Goal: Task Accomplishment & Management: Use online tool/utility

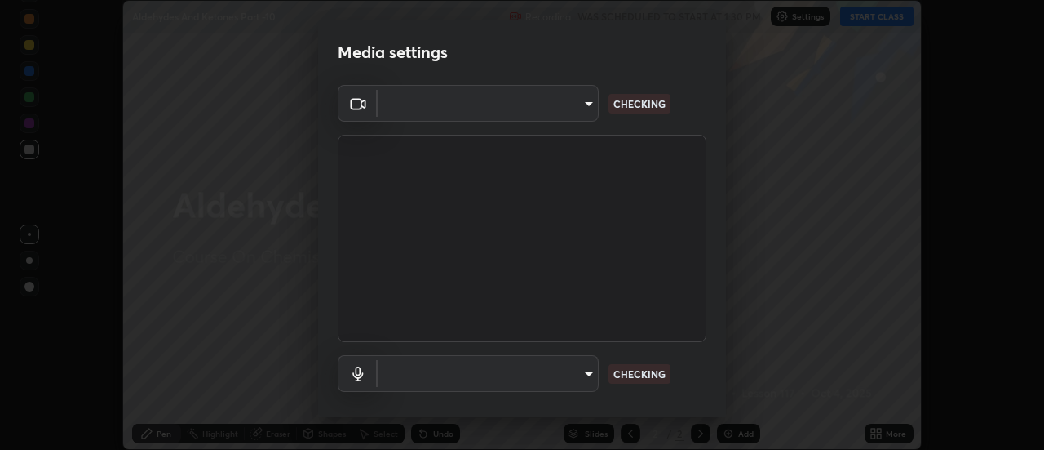
scroll to position [450, 1043]
type input "de4d584312b4434b91bb48b0c0e382846541704910f56accdd629dbaa70238e6"
type input "default"
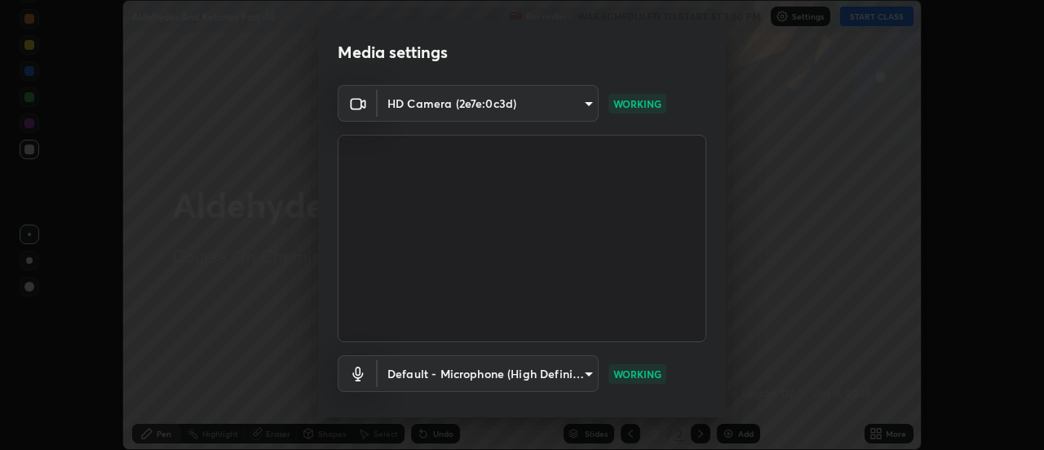
scroll to position [86, 0]
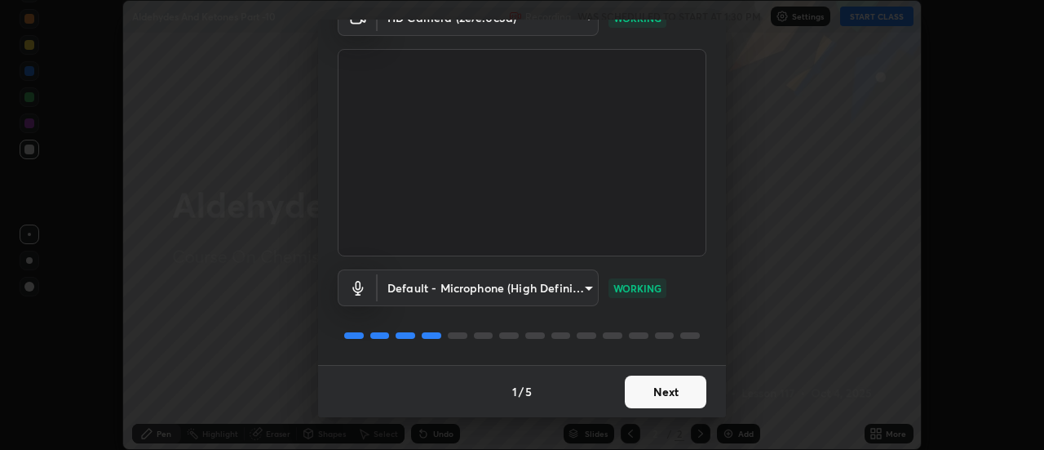
click at [648, 392] on button "Next" at bounding box center [666, 391] width 82 height 33
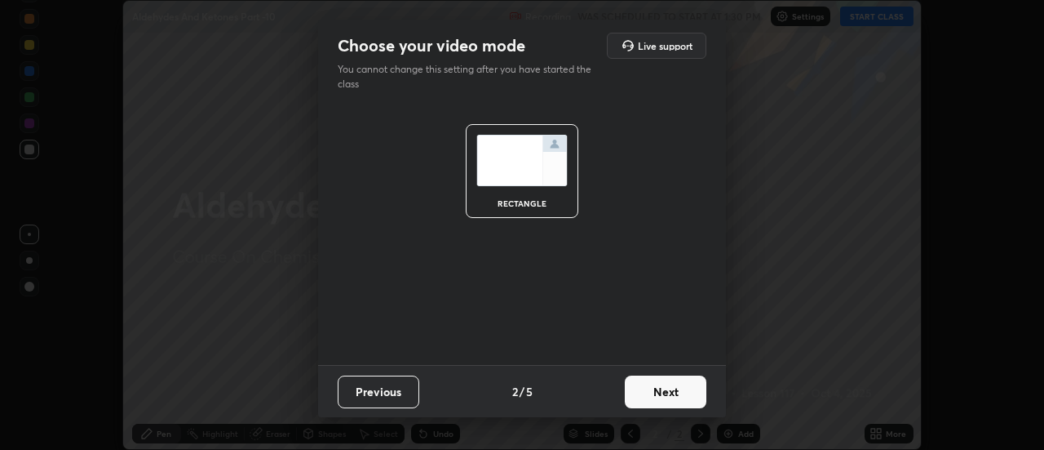
click at [651, 404] on button "Next" at bounding box center [666, 391] width 82 height 33
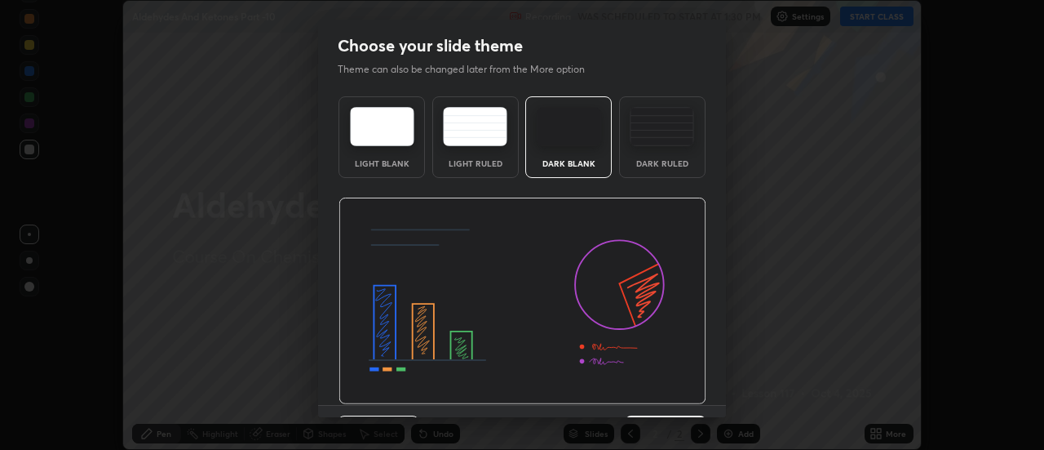
scroll to position [40, 0]
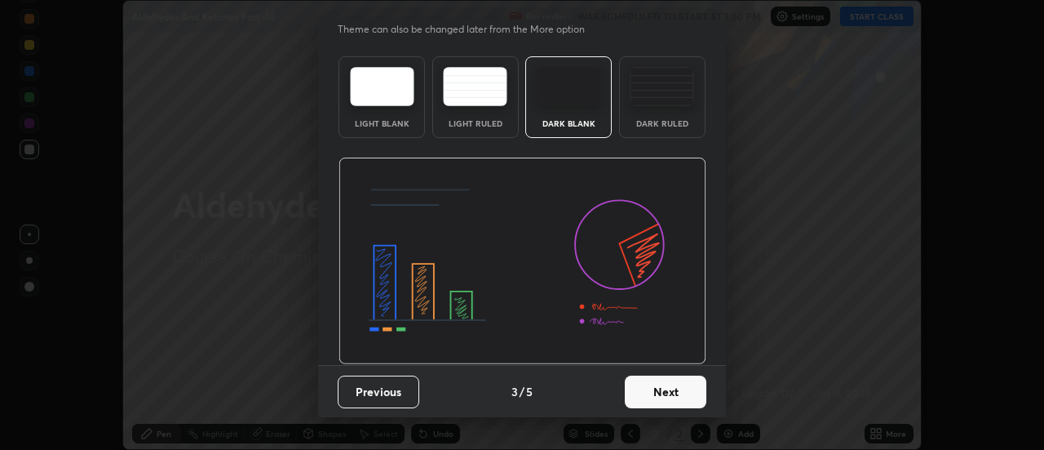
click at [659, 392] on button "Next" at bounding box center [666, 391] width 82 height 33
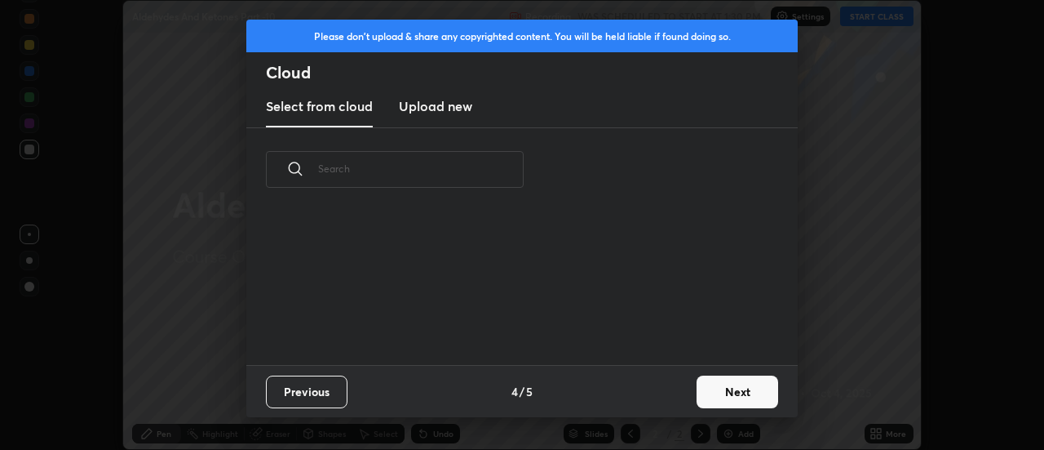
scroll to position [153, 524]
click at [724, 399] on button "Next" at bounding box center [738, 391] width 82 height 33
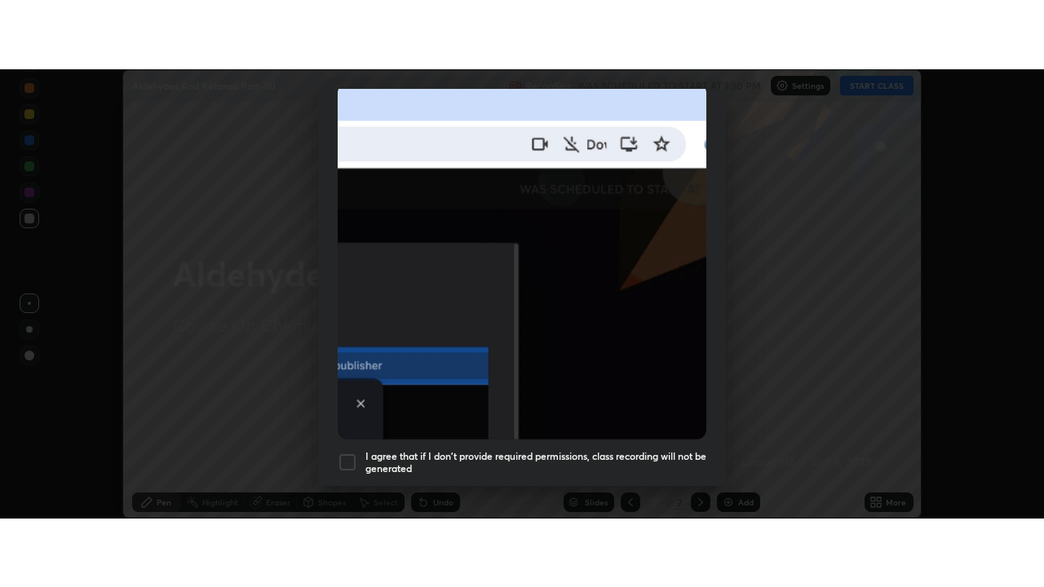
scroll to position [419, 0]
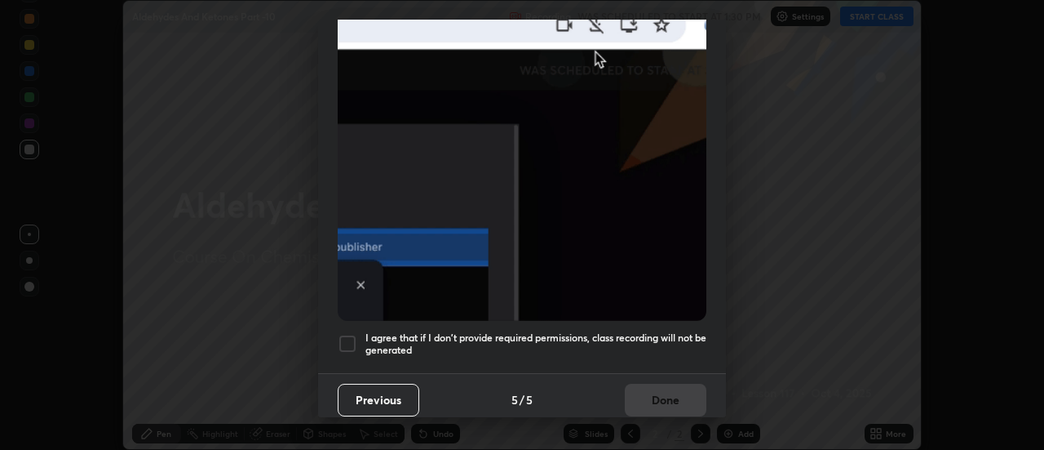
click at [352, 339] on div at bounding box center [348, 344] width 20 height 20
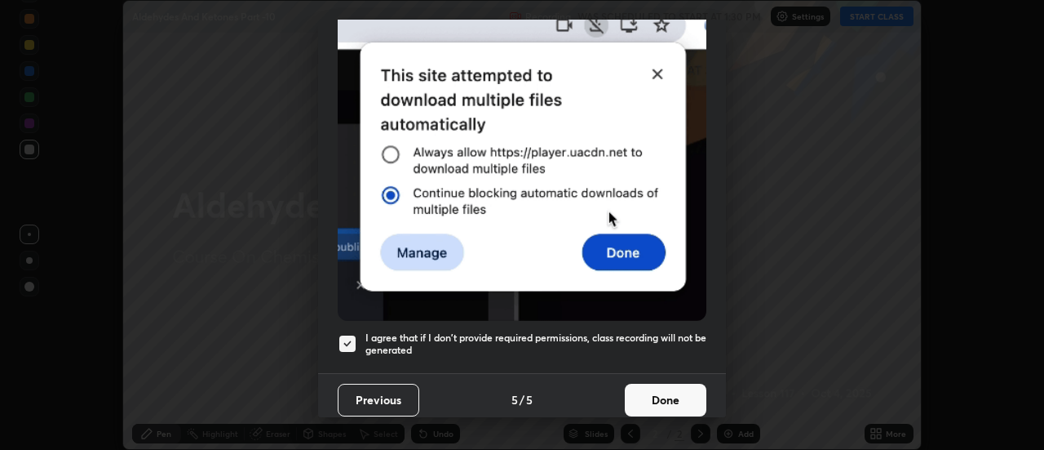
click at [687, 399] on button "Done" at bounding box center [666, 399] width 82 height 33
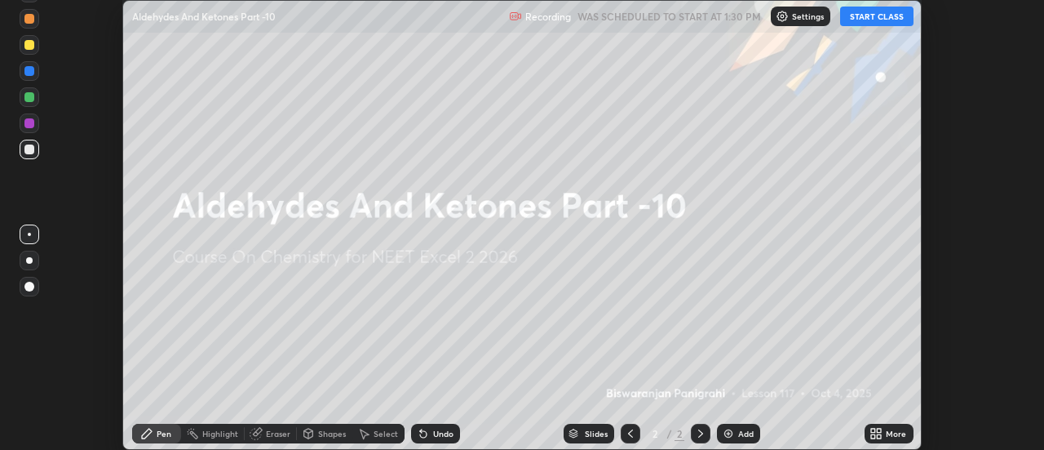
click at [874, 436] on icon at bounding box center [873, 436] width 4 height 4
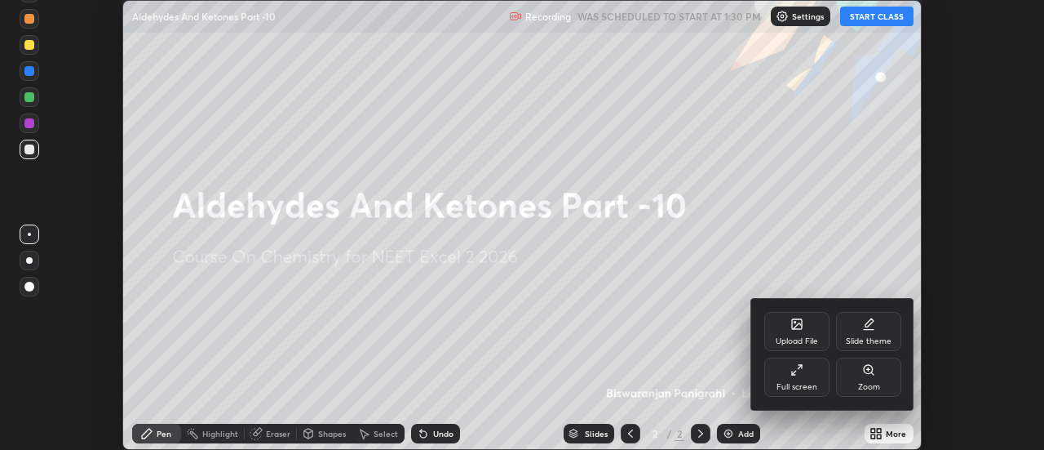
click at [795, 383] on div "Full screen" at bounding box center [797, 387] width 41 height 8
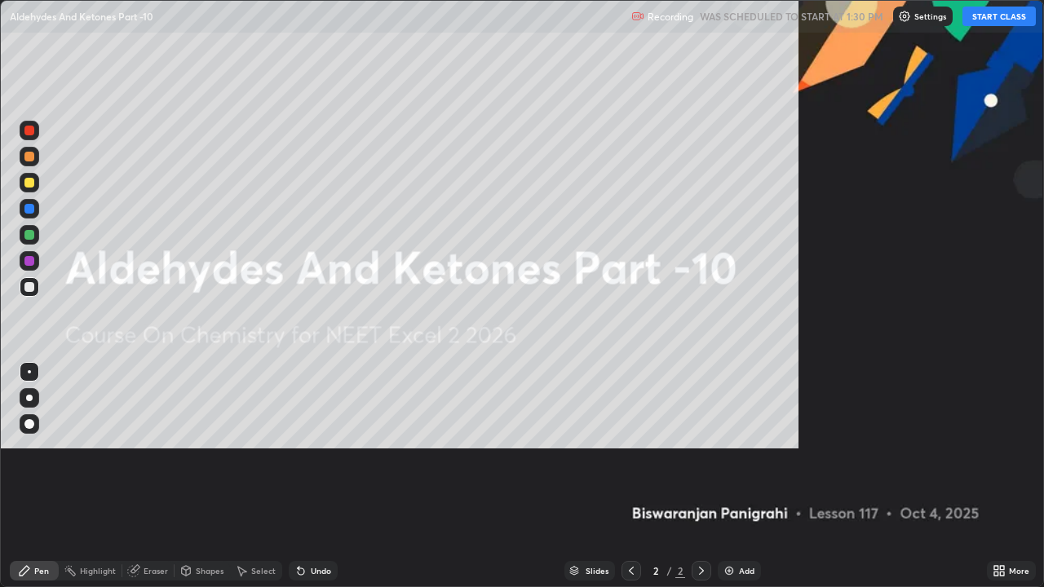
scroll to position [587, 1044]
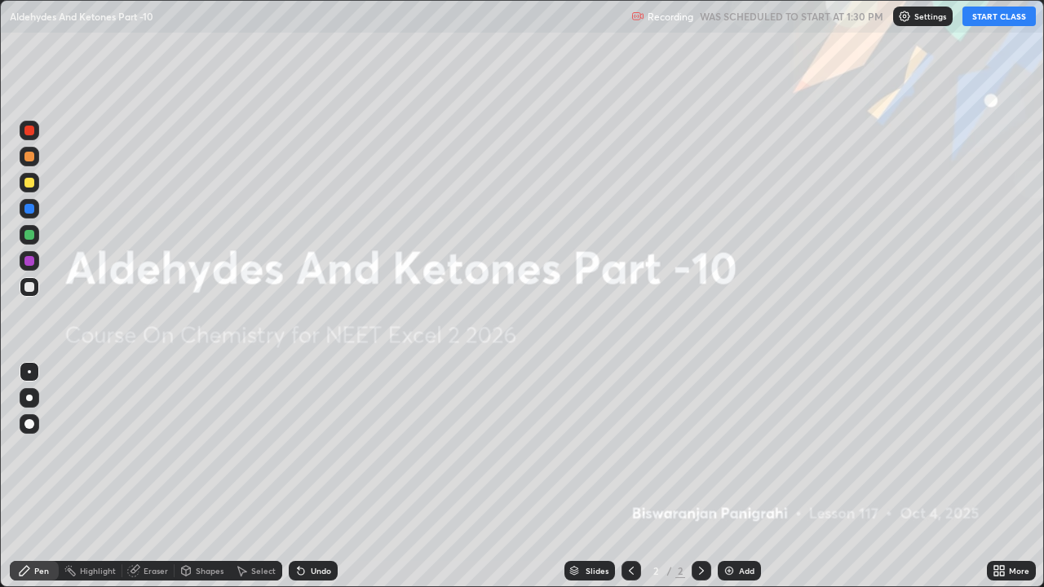
click at [745, 449] on div "Add" at bounding box center [747, 571] width 16 height 8
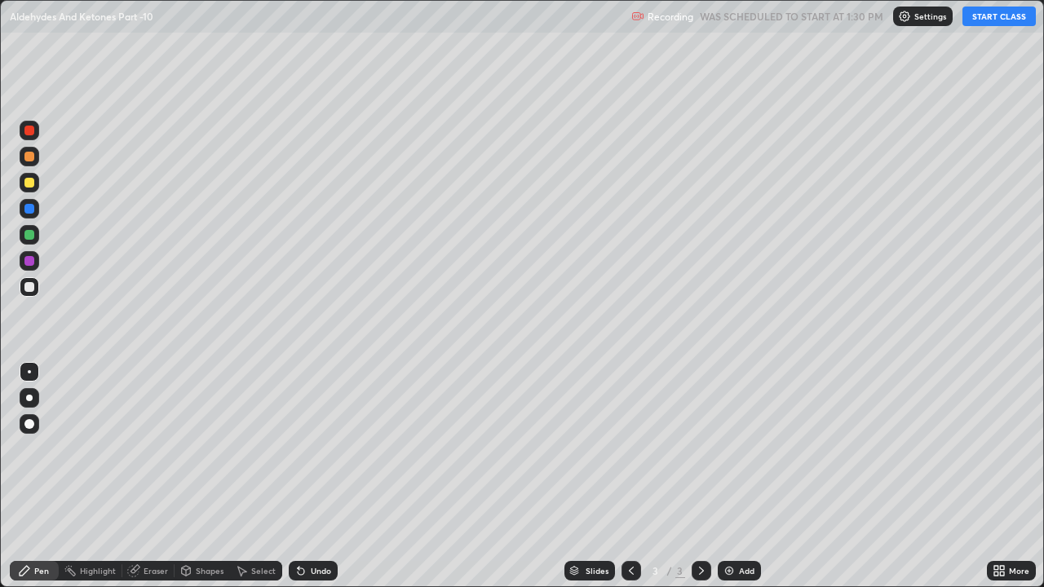
click at [997, 21] on button "START CLASS" at bounding box center [999, 17] width 73 height 20
click at [32, 185] on div at bounding box center [29, 183] width 10 height 10
click at [31, 396] on div at bounding box center [29, 398] width 7 height 7
click at [38, 295] on div at bounding box center [30, 287] width 20 height 26
click at [31, 188] on div at bounding box center [30, 183] width 20 height 20
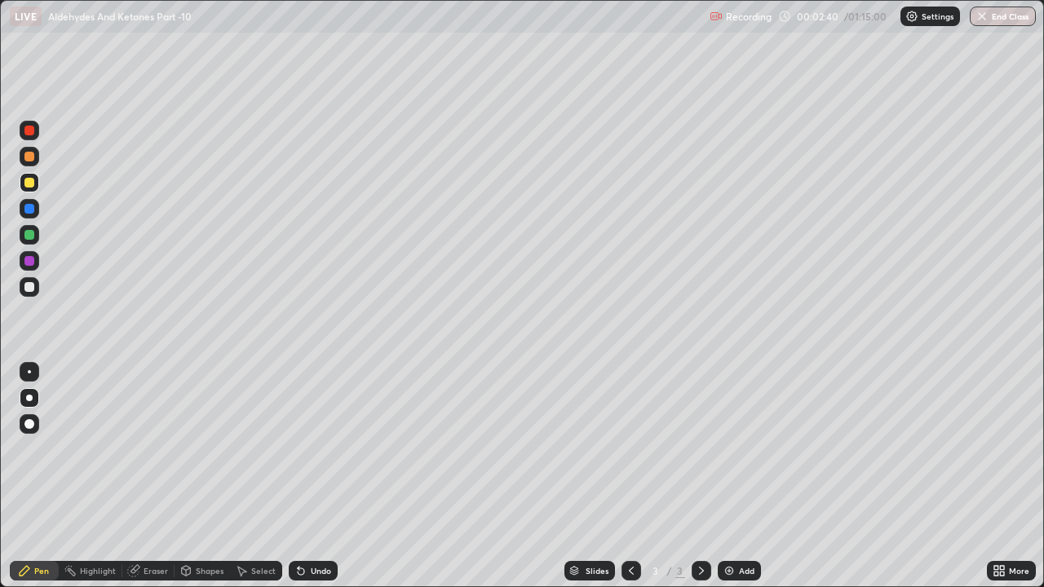
click at [37, 287] on div at bounding box center [30, 287] width 20 height 20
click at [33, 186] on div at bounding box center [29, 183] width 10 height 10
click at [28, 159] on div at bounding box center [29, 157] width 10 height 10
click at [37, 184] on div at bounding box center [30, 183] width 20 height 20
click at [38, 293] on div at bounding box center [30, 287] width 20 height 26
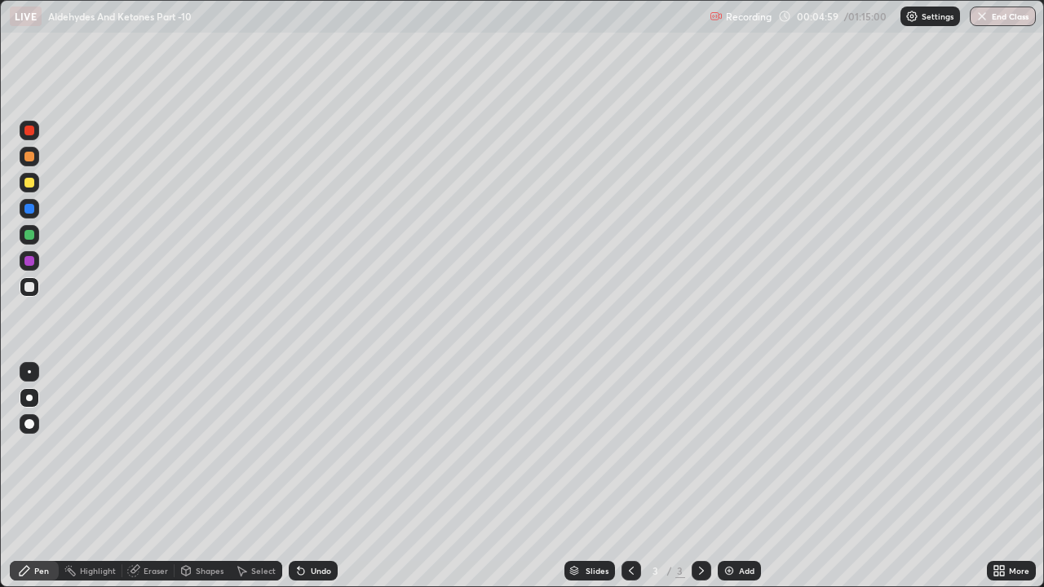
click at [30, 236] on div at bounding box center [29, 235] width 10 height 10
click at [29, 184] on div at bounding box center [29, 183] width 10 height 10
click at [304, 449] on icon at bounding box center [301, 571] width 13 height 13
click at [37, 293] on div at bounding box center [30, 287] width 20 height 20
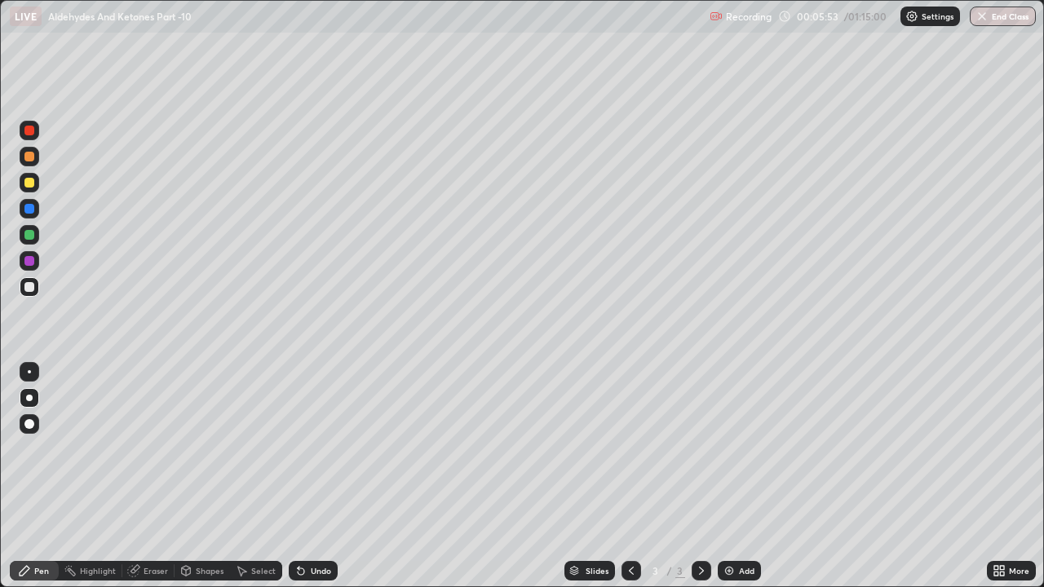
click at [29, 209] on div at bounding box center [29, 209] width 10 height 10
click at [33, 157] on div at bounding box center [29, 157] width 10 height 10
click at [32, 289] on div at bounding box center [29, 287] width 10 height 10
click at [29, 260] on div at bounding box center [29, 261] width 10 height 10
click at [33, 289] on div at bounding box center [29, 287] width 10 height 10
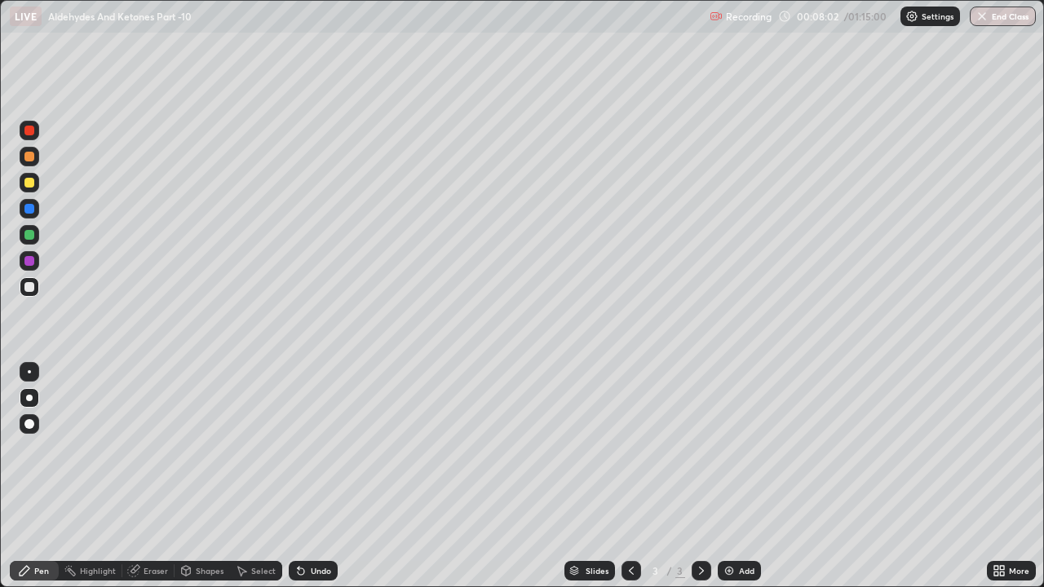
click at [731, 449] on img at bounding box center [729, 571] width 13 height 13
click at [31, 188] on div at bounding box center [30, 183] width 20 height 20
click at [37, 287] on div at bounding box center [30, 287] width 20 height 20
click at [299, 449] on icon at bounding box center [301, 572] width 7 height 7
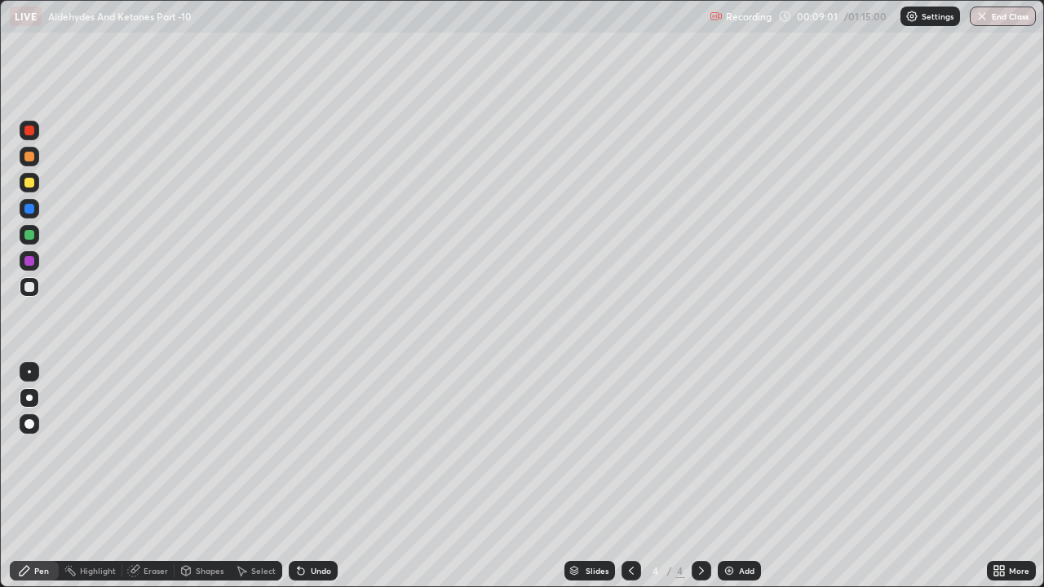
click at [299, 449] on icon at bounding box center [301, 572] width 7 height 7
click at [301, 449] on icon at bounding box center [301, 572] width 7 height 7
click at [300, 449] on icon at bounding box center [301, 572] width 7 height 7
click at [33, 185] on div at bounding box center [29, 183] width 10 height 10
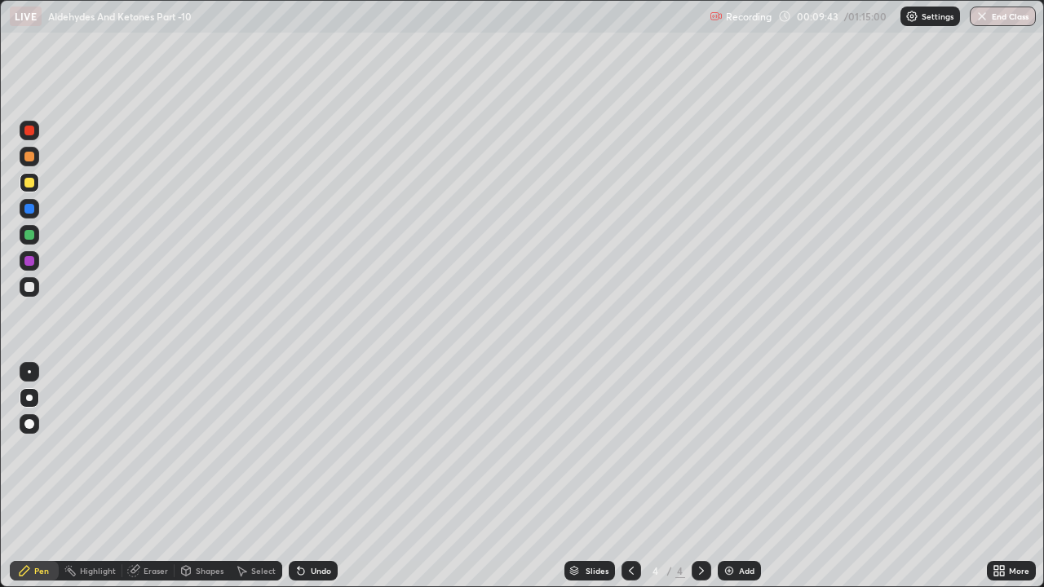
click at [35, 158] on div at bounding box center [30, 157] width 20 height 20
click at [36, 284] on div at bounding box center [30, 287] width 20 height 20
click at [325, 449] on div "Undo" at bounding box center [321, 571] width 20 height 8
click at [314, 449] on div "Undo" at bounding box center [313, 571] width 49 height 20
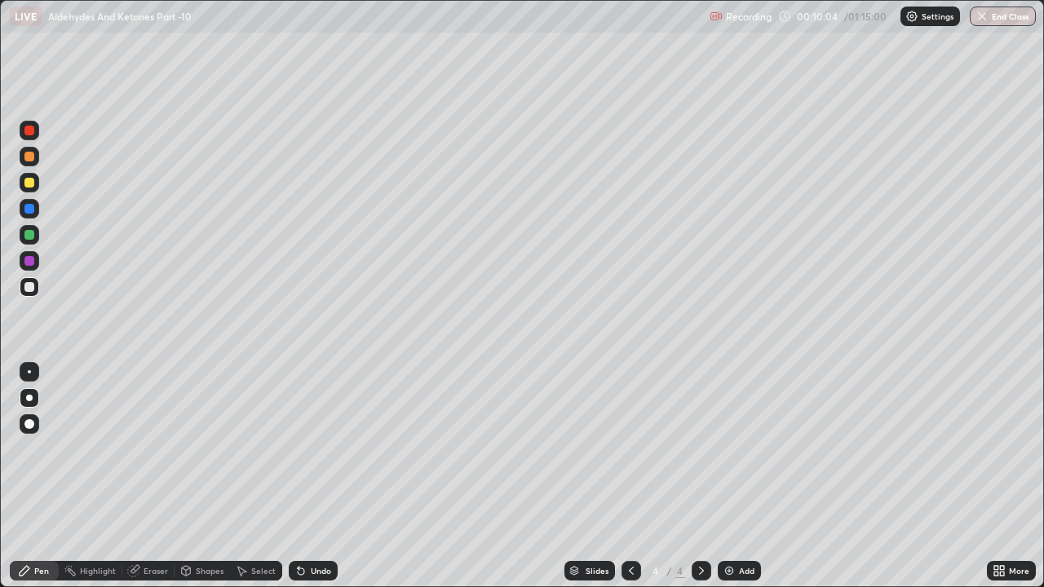
click at [317, 449] on div "Undo" at bounding box center [321, 571] width 20 height 8
click at [30, 157] on div at bounding box center [29, 157] width 10 height 10
click at [30, 184] on div at bounding box center [29, 183] width 10 height 10
click at [37, 286] on div at bounding box center [30, 287] width 20 height 20
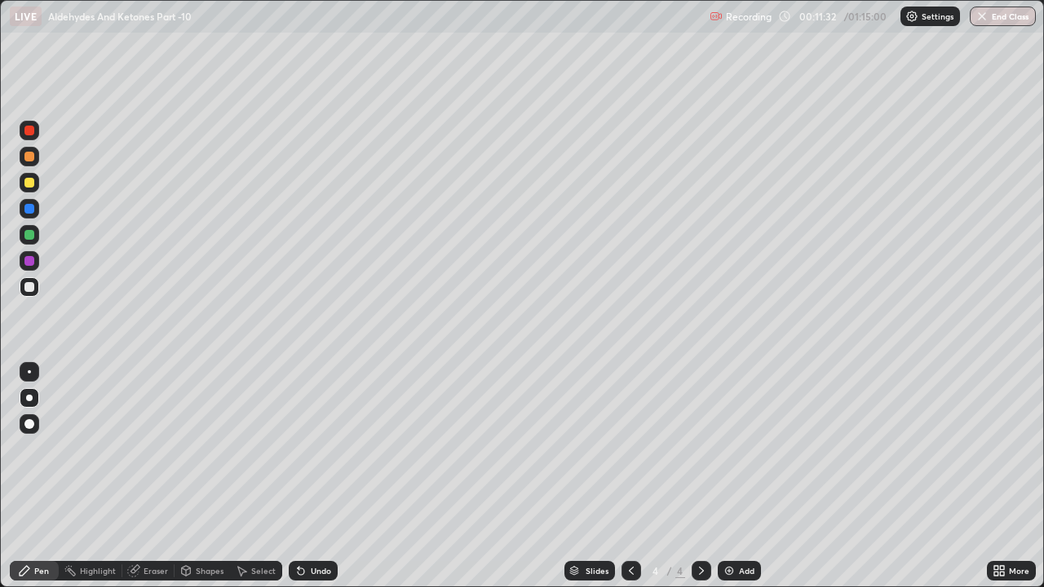
click at [32, 161] on div at bounding box center [29, 157] width 10 height 10
click at [629, 449] on icon at bounding box center [631, 571] width 13 height 13
click at [700, 449] on icon at bounding box center [701, 571] width 13 height 13
click at [734, 449] on div "Add" at bounding box center [739, 571] width 43 height 20
click at [31, 186] on div at bounding box center [29, 183] width 10 height 10
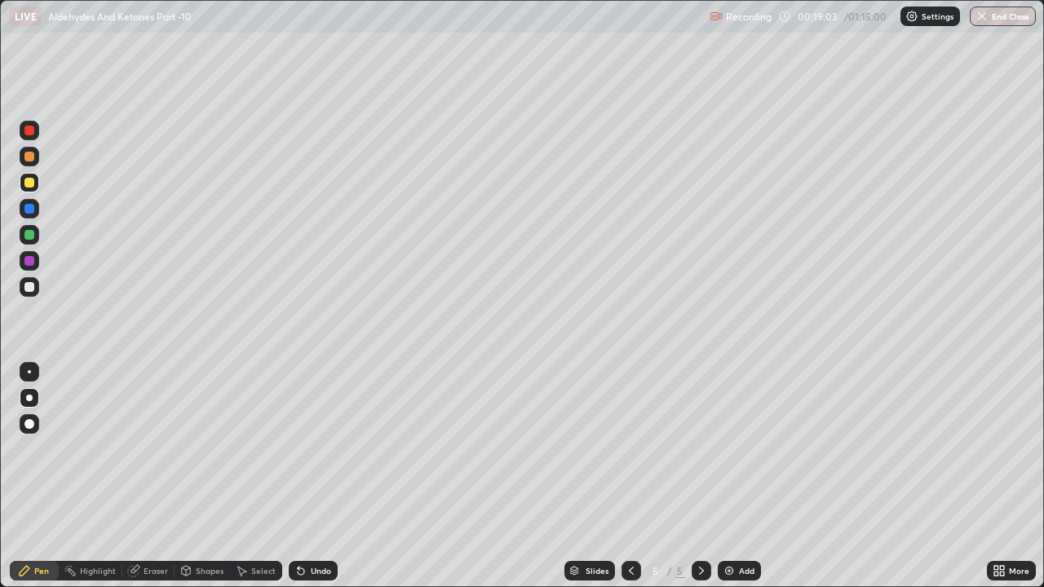
click at [326, 449] on div "Undo" at bounding box center [321, 571] width 20 height 8
click at [329, 449] on div "Undo" at bounding box center [321, 571] width 20 height 8
click at [30, 287] on div at bounding box center [29, 287] width 10 height 10
click at [32, 211] on div at bounding box center [29, 209] width 10 height 10
click at [31, 188] on div at bounding box center [30, 183] width 20 height 20
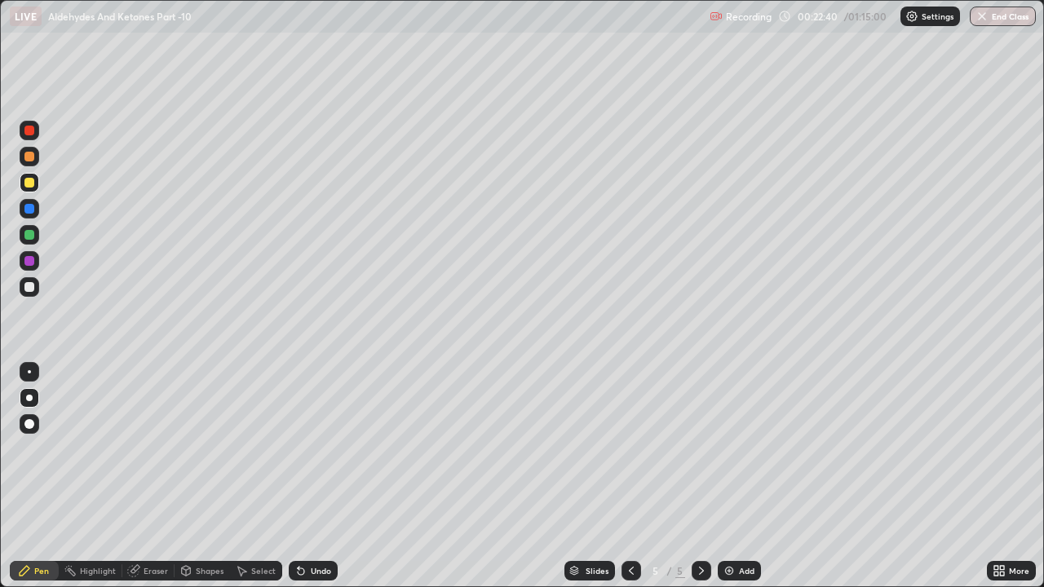
click at [630, 449] on icon at bounding box center [631, 571] width 13 height 13
click at [702, 449] on icon at bounding box center [701, 571] width 5 height 8
click at [26, 295] on div at bounding box center [30, 287] width 20 height 20
click at [741, 449] on div "Add" at bounding box center [747, 571] width 16 height 8
click at [31, 186] on div at bounding box center [29, 183] width 10 height 10
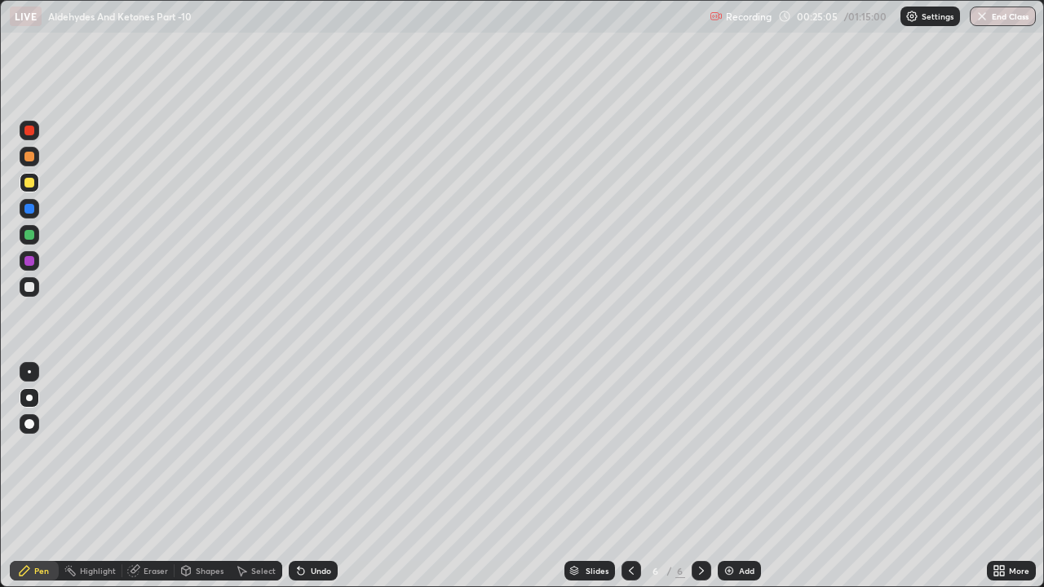
click at [299, 449] on icon at bounding box center [301, 572] width 7 height 7
click at [305, 449] on div "Undo" at bounding box center [313, 571] width 49 height 20
click at [298, 449] on icon at bounding box center [301, 572] width 7 height 7
click at [27, 238] on div at bounding box center [29, 235] width 10 height 10
click at [314, 449] on div "Undo" at bounding box center [321, 571] width 20 height 8
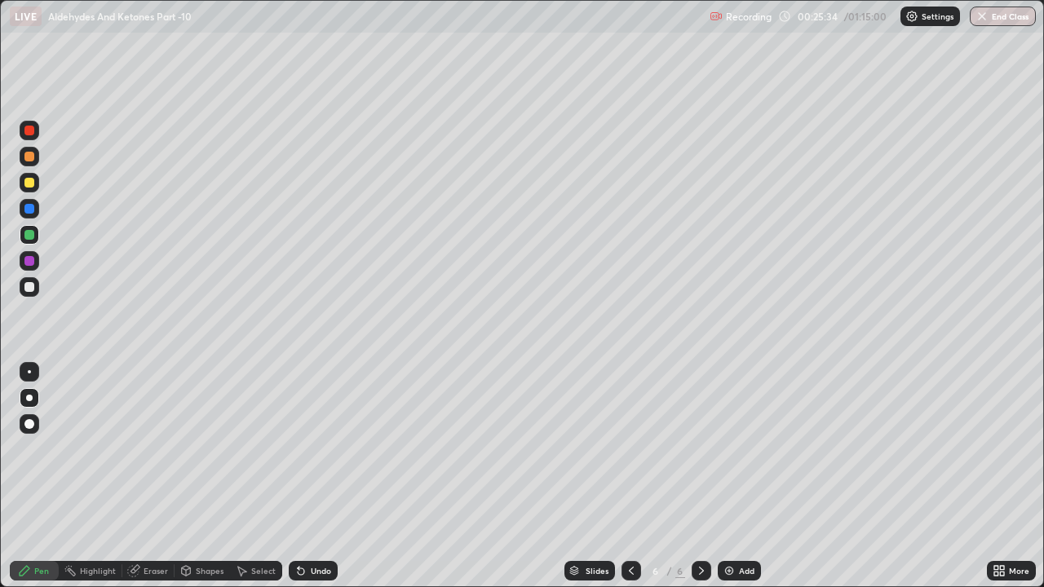
click at [311, 449] on div "Undo" at bounding box center [321, 571] width 20 height 8
click at [31, 189] on div at bounding box center [30, 183] width 20 height 20
click at [36, 294] on div at bounding box center [30, 287] width 20 height 20
click at [30, 259] on div at bounding box center [29, 261] width 10 height 10
click at [30, 236] on div at bounding box center [29, 235] width 10 height 10
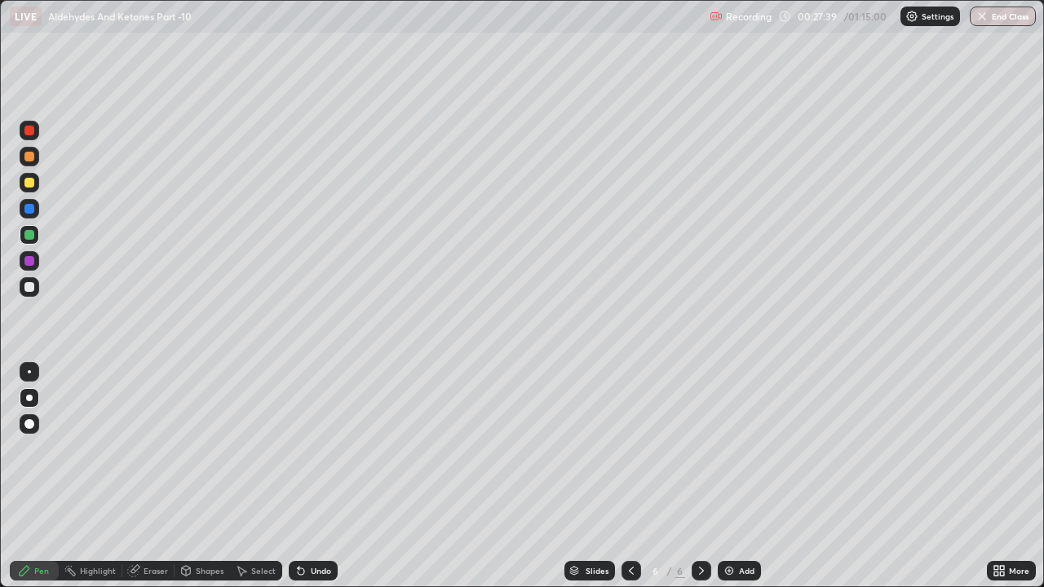
click at [33, 290] on div at bounding box center [30, 287] width 20 height 20
click at [304, 449] on icon at bounding box center [301, 571] width 13 height 13
click at [302, 449] on icon at bounding box center [301, 572] width 7 height 7
click at [30, 184] on div at bounding box center [29, 183] width 10 height 10
click at [29, 288] on div at bounding box center [29, 287] width 10 height 10
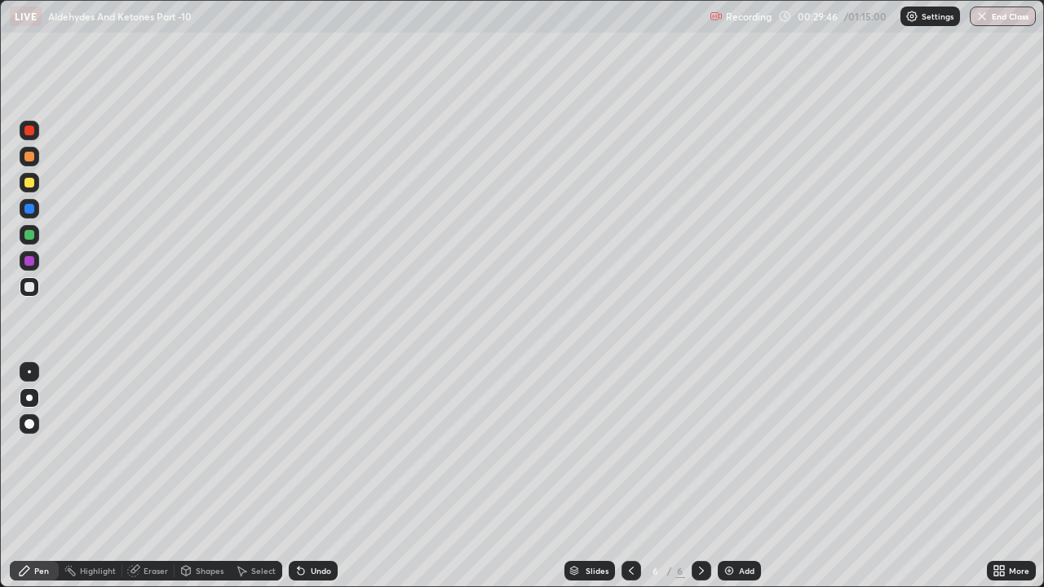
click at [29, 236] on div at bounding box center [29, 235] width 10 height 10
click at [38, 188] on div at bounding box center [30, 183] width 20 height 20
click at [723, 449] on img at bounding box center [729, 571] width 13 height 13
click at [33, 159] on div at bounding box center [29, 157] width 10 height 10
click at [29, 184] on div at bounding box center [29, 183] width 10 height 10
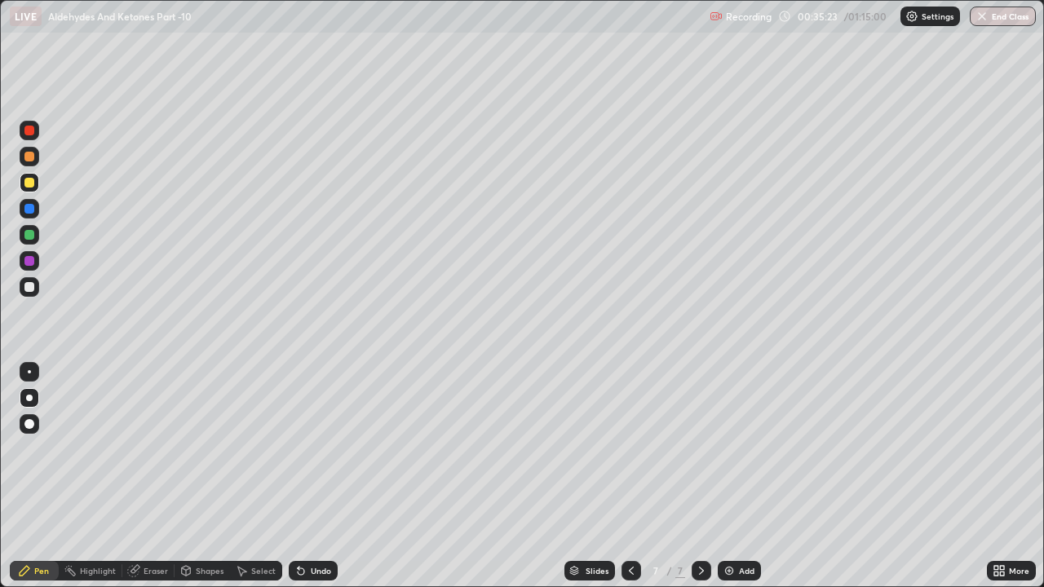
click at [37, 291] on div at bounding box center [30, 287] width 20 height 20
click at [33, 185] on div at bounding box center [29, 183] width 10 height 10
click at [35, 158] on div at bounding box center [30, 157] width 20 height 20
click at [736, 449] on div "Add" at bounding box center [739, 571] width 43 height 20
click at [35, 296] on div at bounding box center [30, 287] width 20 height 20
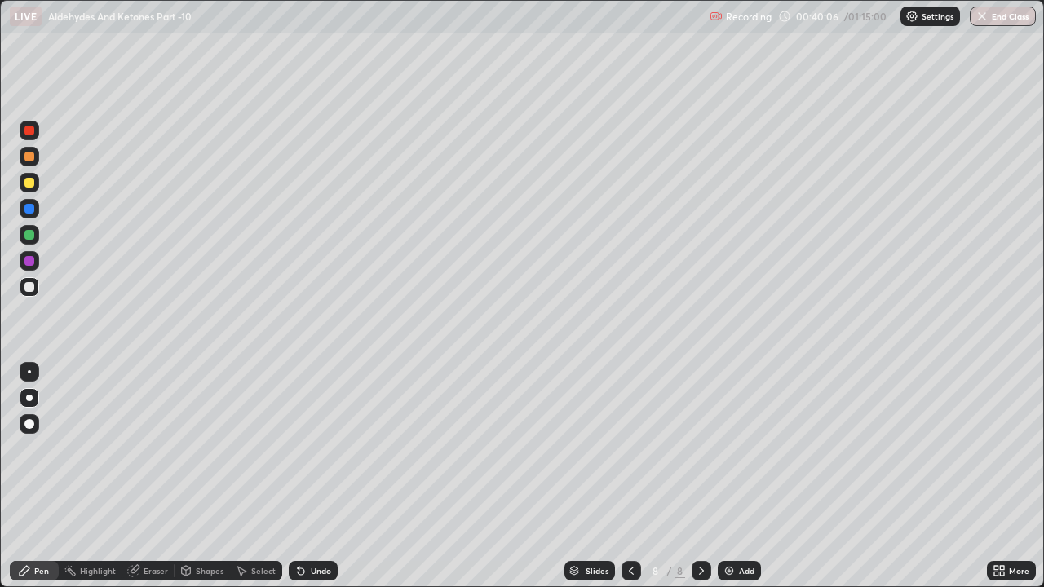
click at [312, 449] on div "Undo" at bounding box center [313, 571] width 49 height 20
click at [32, 185] on div at bounding box center [29, 183] width 10 height 10
click at [31, 284] on div at bounding box center [29, 287] width 10 height 10
click at [299, 449] on icon at bounding box center [301, 572] width 7 height 7
click at [301, 449] on icon at bounding box center [301, 572] width 7 height 7
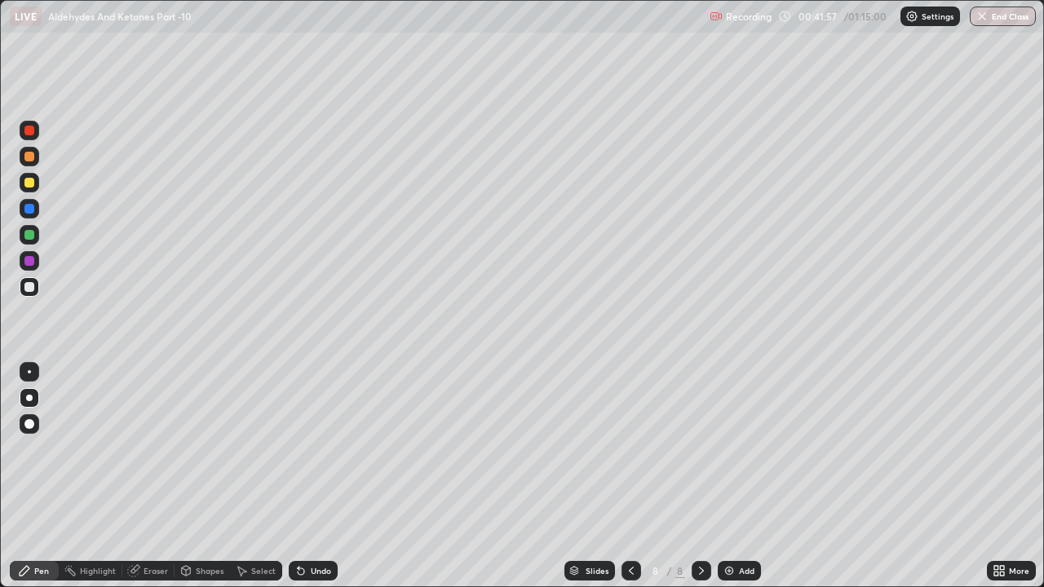
click at [30, 210] on div at bounding box center [29, 209] width 10 height 10
click at [33, 186] on div at bounding box center [29, 183] width 10 height 10
click at [31, 163] on div at bounding box center [30, 157] width 20 height 20
click at [137, 449] on icon at bounding box center [133, 571] width 11 height 11
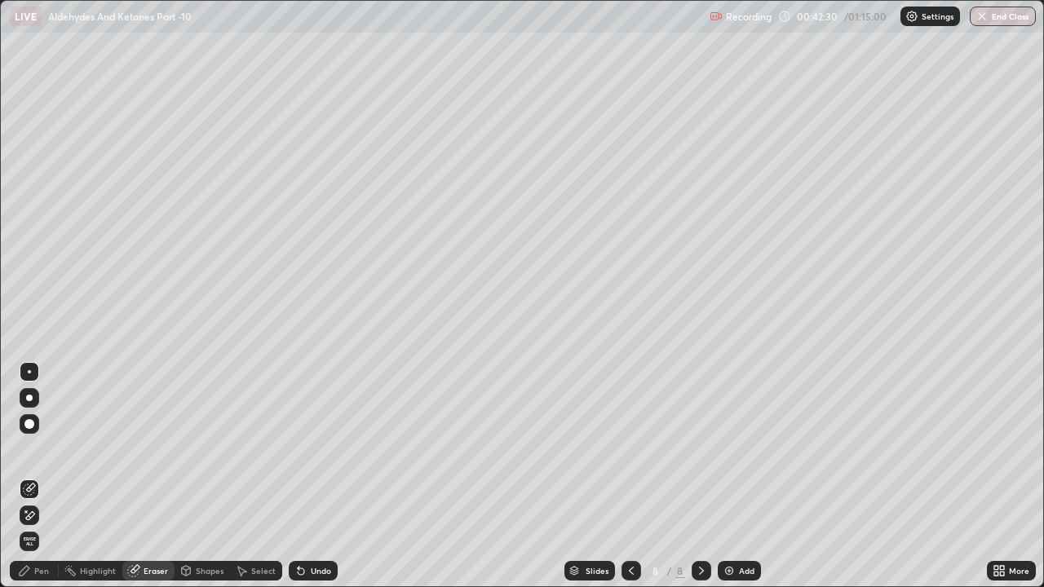
click at [41, 449] on div "Pen" at bounding box center [41, 571] width 15 height 8
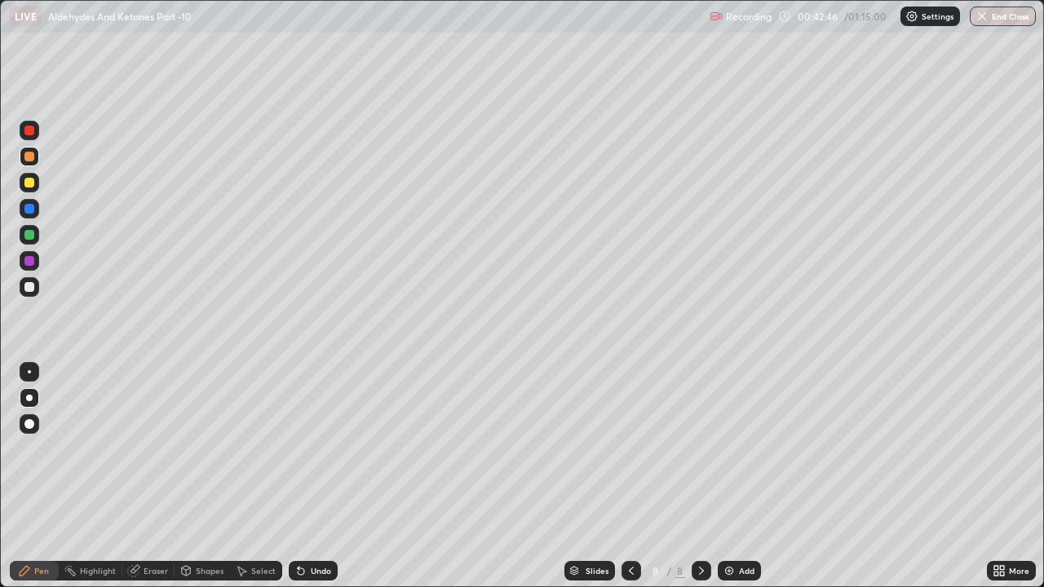
click at [307, 449] on div "Undo" at bounding box center [313, 571] width 49 height 20
click at [311, 449] on div "Undo" at bounding box center [321, 571] width 20 height 8
click at [29, 291] on div at bounding box center [29, 287] width 10 height 10
click at [33, 264] on div at bounding box center [30, 261] width 20 height 20
click at [300, 449] on icon at bounding box center [301, 572] width 7 height 7
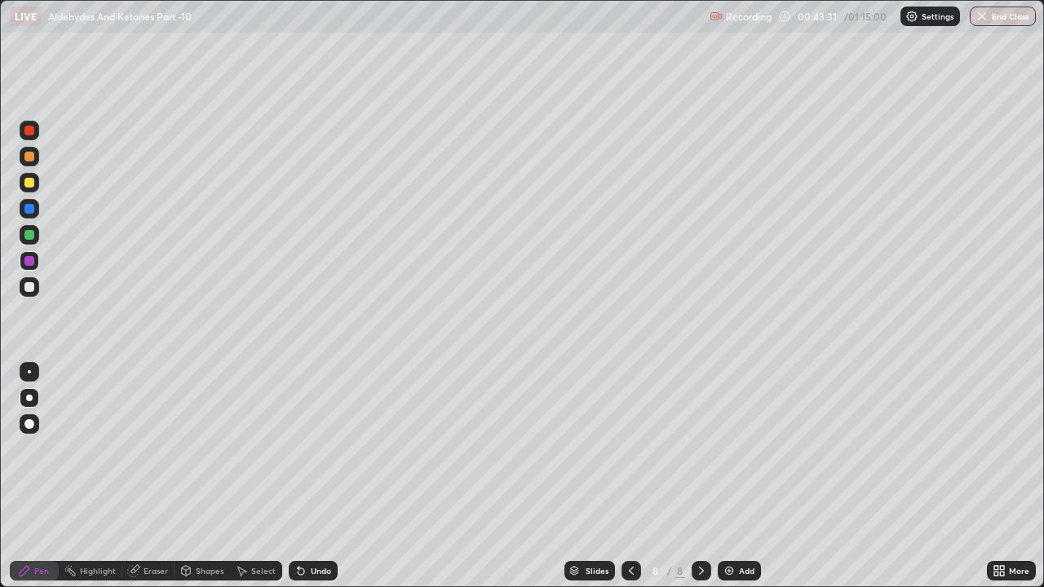
click at [299, 449] on icon at bounding box center [301, 572] width 7 height 7
click at [298, 449] on icon at bounding box center [299, 568] width 2 height 2
click at [36, 287] on div at bounding box center [30, 287] width 20 height 20
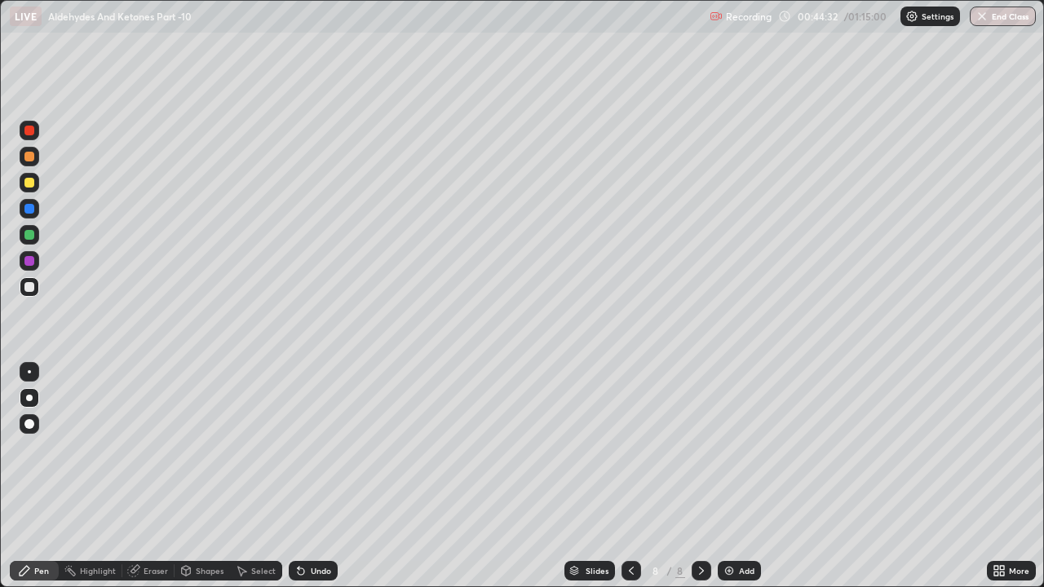
click at [321, 449] on div "Undo" at bounding box center [321, 571] width 20 height 8
click at [35, 183] on div at bounding box center [30, 183] width 20 height 20
click at [308, 449] on div "Undo" at bounding box center [313, 571] width 49 height 20
click at [311, 449] on div "Undo" at bounding box center [321, 571] width 20 height 8
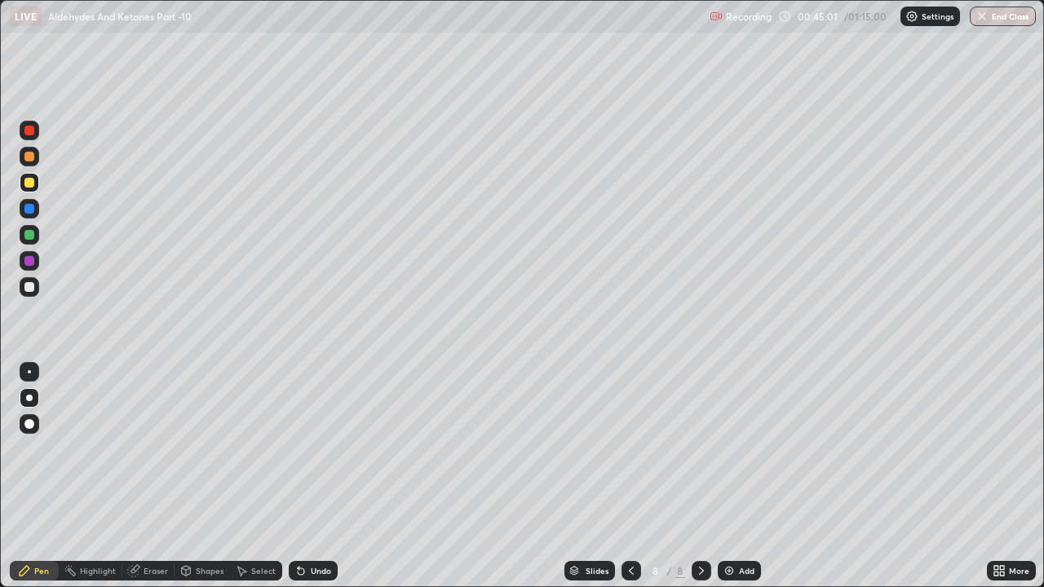
click at [33, 284] on div at bounding box center [29, 287] width 10 height 10
click at [322, 449] on div "Undo" at bounding box center [321, 571] width 20 height 8
click at [28, 180] on div at bounding box center [29, 183] width 10 height 10
click at [317, 449] on div "Undo" at bounding box center [321, 571] width 20 height 8
click at [312, 449] on div "Undo" at bounding box center [313, 571] width 49 height 20
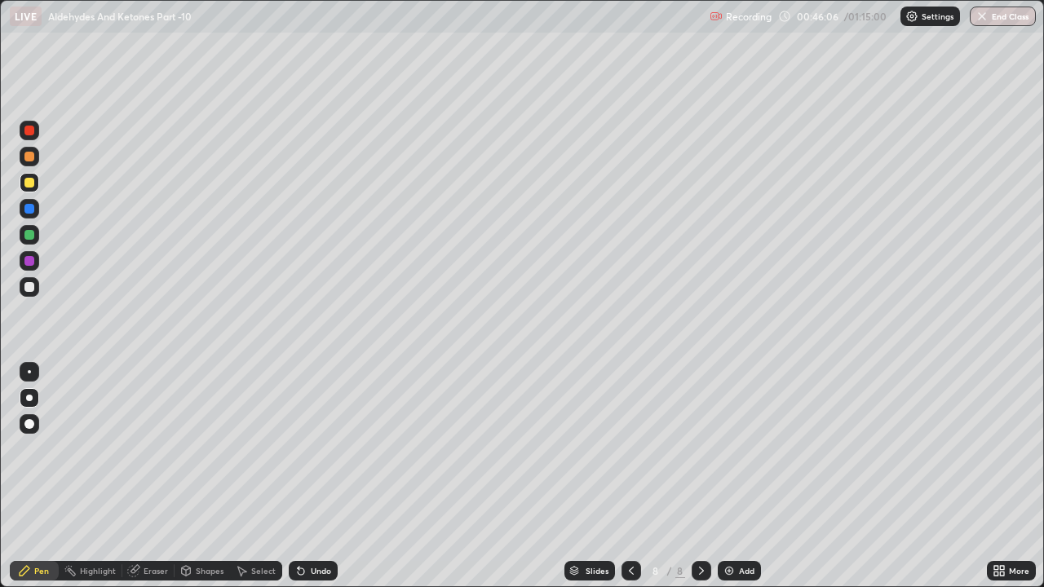
click at [312, 449] on div "Undo" at bounding box center [313, 571] width 49 height 20
click at [308, 449] on div "Undo" at bounding box center [313, 571] width 49 height 20
click at [36, 159] on div at bounding box center [30, 157] width 20 height 20
click at [33, 161] on div at bounding box center [30, 157] width 20 height 20
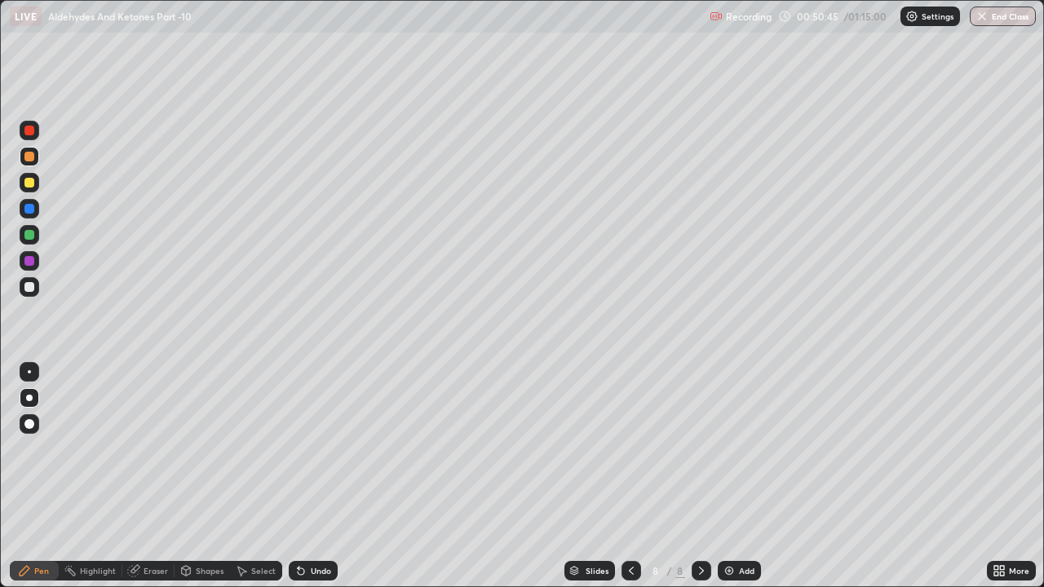
click at [314, 449] on div "Undo" at bounding box center [321, 571] width 20 height 8
click at [313, 449] on div "Undo" at bounding box center [313, 571] width 49 height 20
click at [310, 449] on div "Undo" at bounding box center [313, 571] width 49 height 20
click at [308, 449] on div "Undo" at bounding box center [313, 571] width 49 height 20
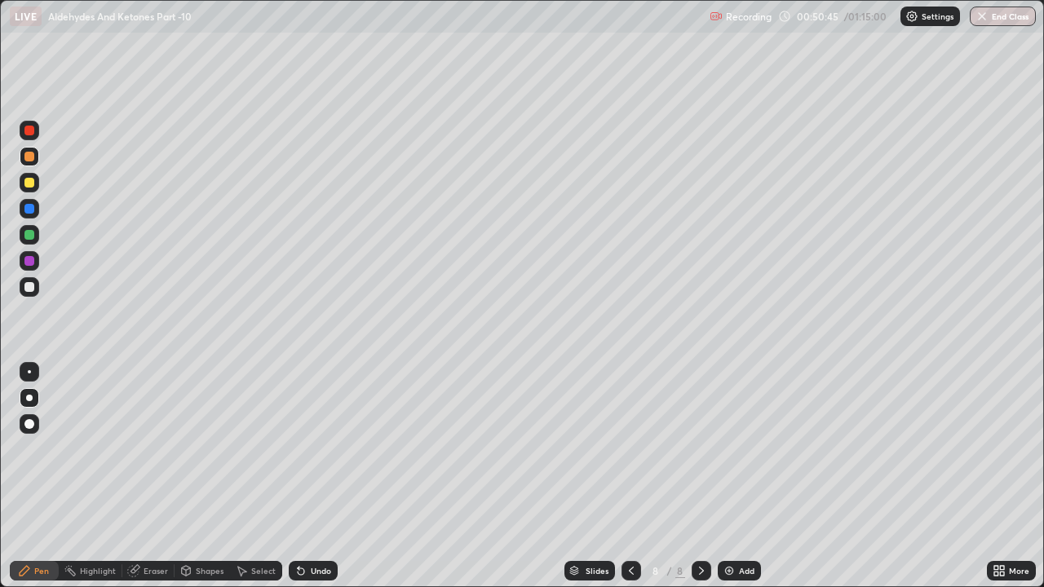
click at [308, 449] on div "Undo" at bounding box center [313, 571] width 49 height 20
click at [303, 449] on icon at bounding box center [301, 571] width 13 height 13
click at [307, 449] on div "Undo" at bounding box center [313, 571] width 49 height 20
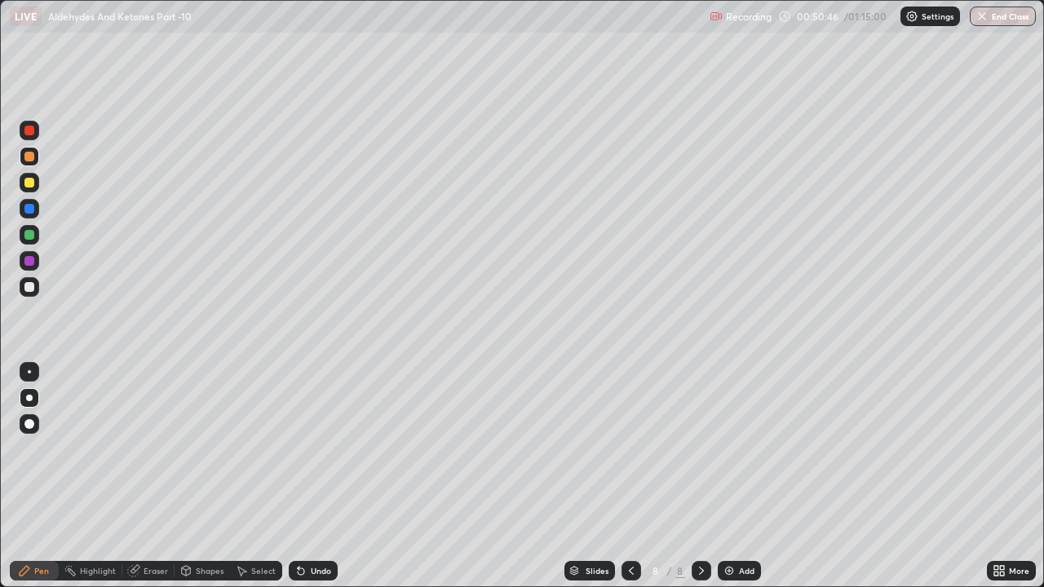
click at [307, 449] on div "Undo" at bounding box center [313, 571] width 49 height 20
click at [308, 449] on div "Undo" at bounding box center [313, 571] width 49 height 20
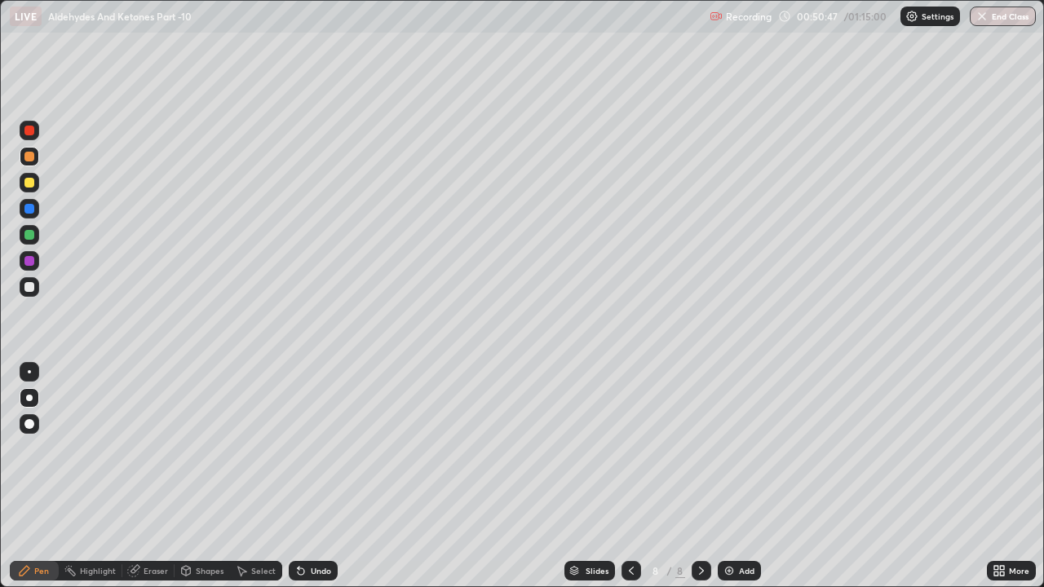
click at [308, 449] on div "Undo" at bounding box center [313, 571] width 49 height 20
click at [311, 449] on div "Undo" at bounding box center [321, 571] width 20 height 8
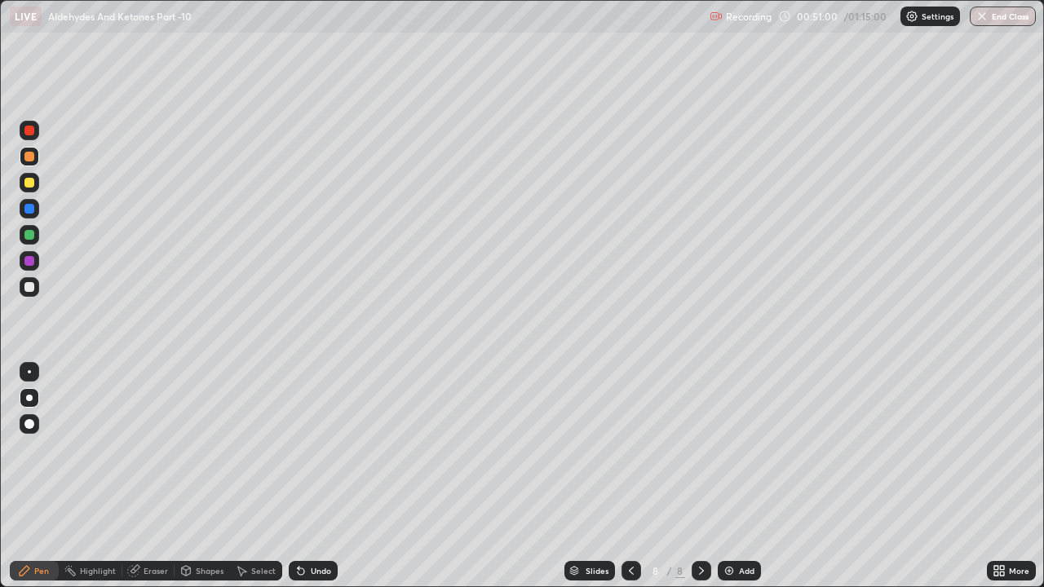
click at [36, 241] on div at bounding box center [30, 235] width 20 height 20
click at [743, 449] on div "Add" at bounding box center [747, 571] width 16 height 8
click at [30, 157] on div at bounding box center [29, 157] width 10 height 10
click at [29, 288] on div at bounding box center [29, 287] width 10 height 10
click at [317, 449] on div "Undo" at bounding box center [313, 571] width 49 height 20
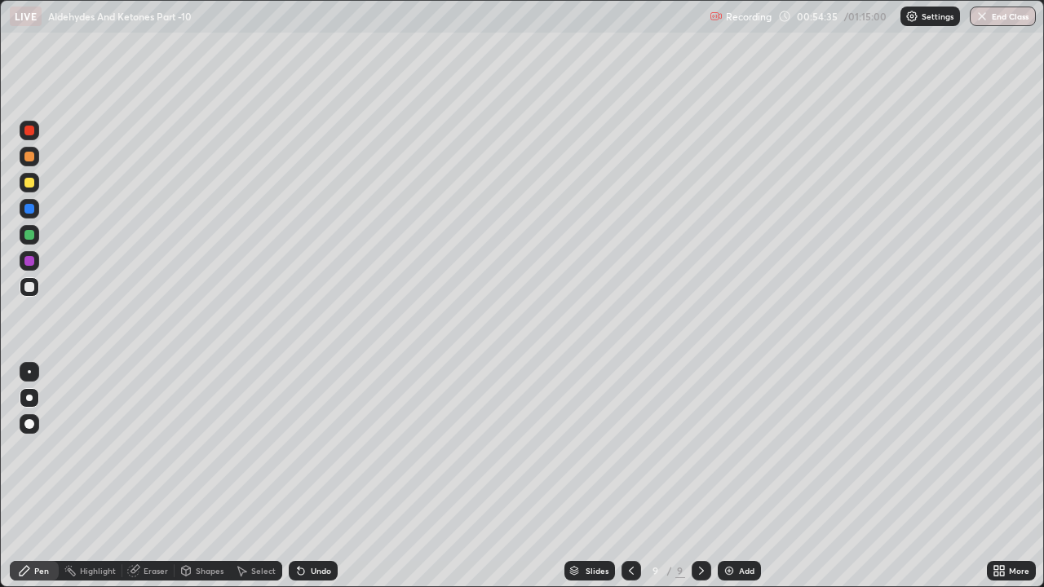
click at [30, 232] on div at bounding box center [29, 235] width 10 height 10
click at [29, 188] on div at bounding box center [30, 183] width 20 height 20
click at [33, 291] on div at bounding box center [30, 287] width 20 height 20
click at [307, 449] on div "Undo" at bounding box center [313, 571] width 49 height 20
click at [32, 161] on div at bounding box center [29, 157] width 10 height 10
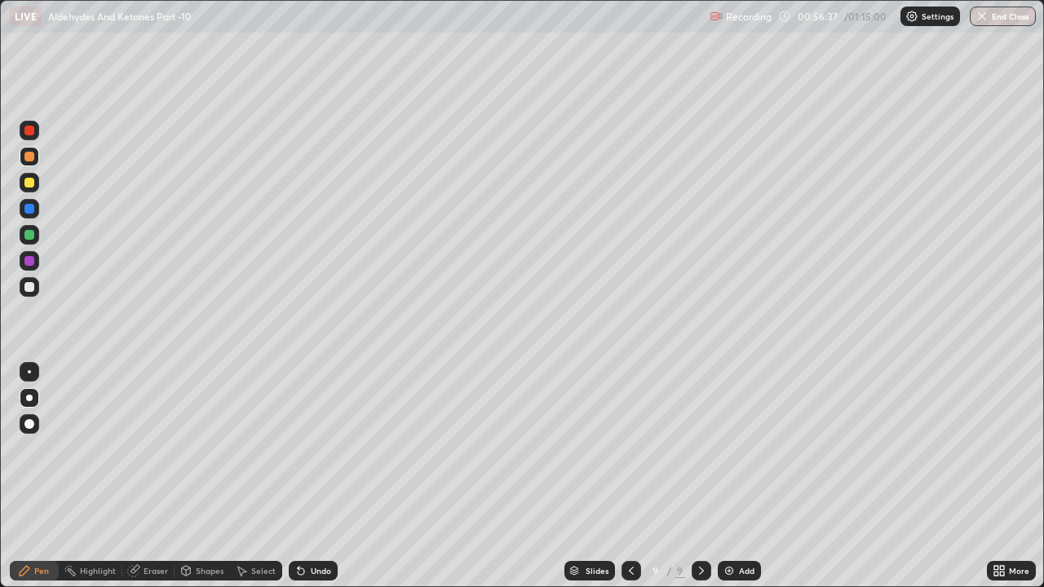
click at [38, 288] on div at bounding box center [30, 287] width 20 height 20
click at [38, 186] on div at bounding box center [30, 183] width 20 height 20
click at [37, 283] on div at bounding box center [30, 287] width 20 height 20
click at [30, 183] on div at bounding box center [29, 183] width 10 height 10
click at [31, 287] on div at bounding box center [29, 287] width 10 height 10
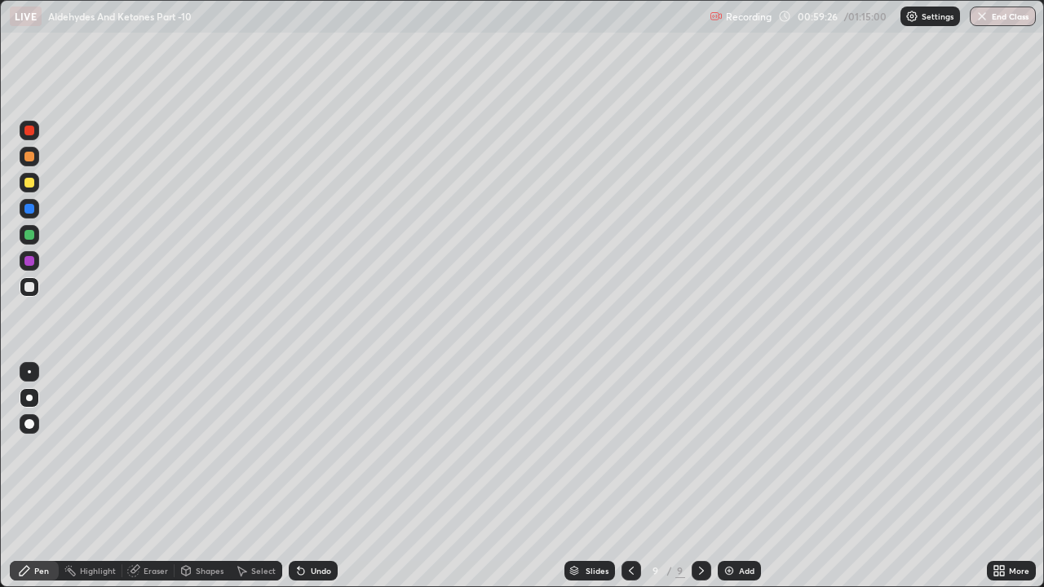
click at [30, 186] on div at bounding box center [29, 183] width 10 height 10
click at [148, 449] on div "Eraser" at bounding box center [148, 571] width 52 height 20
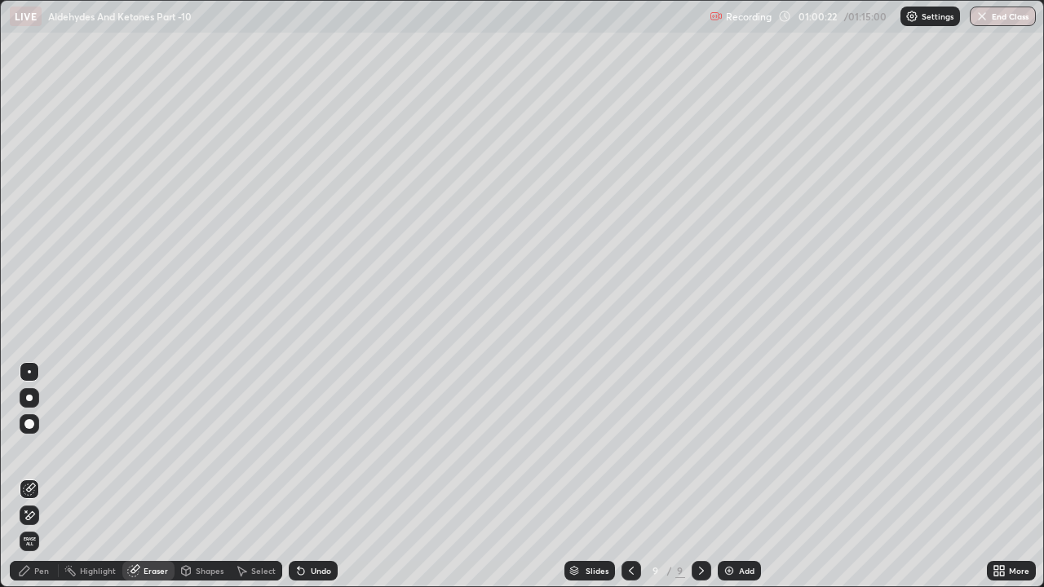
click at [36, 449] on div "Pen" at bounding box center [34, 571] width 49 height 20
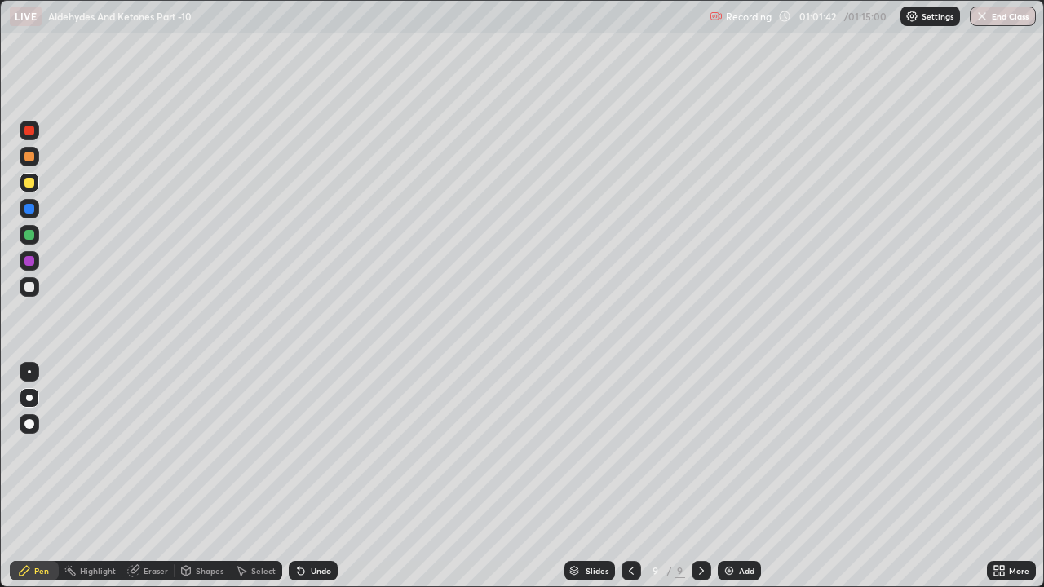
click at [732, 449] on img at bounding box center [729, 571] width 13 height 13
click at [34, 296] on div at bounding box center [30, 287] width 20 height 20
click at [317, 449] on div "Undo" at bounding box center [321, 571] width 20 height 8
click at [37, 159] on div at bounding box center [30, 157] width 20 height 20
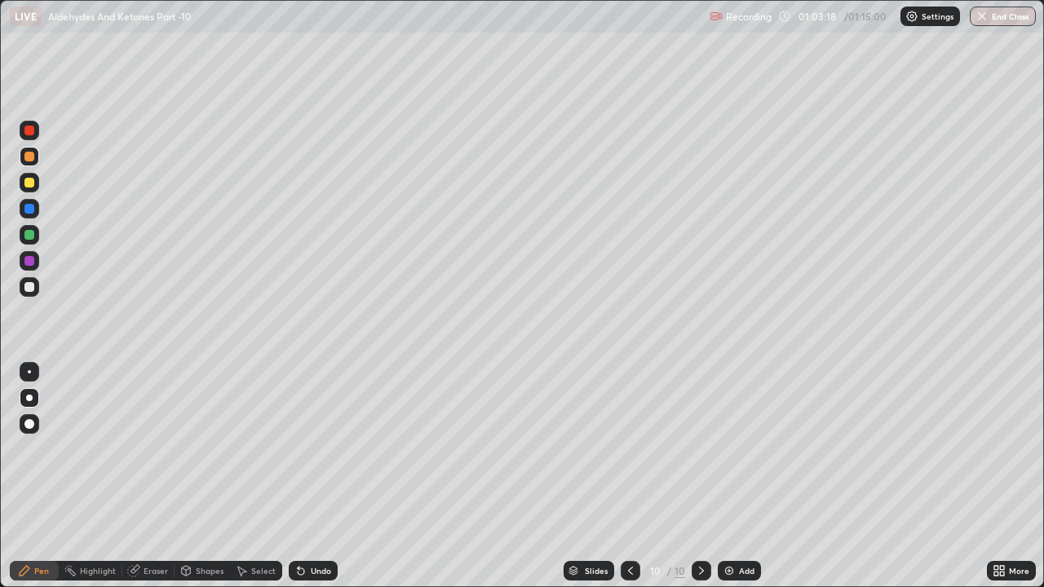
click at [156, 449] on div "Eraser" at bounding box center [156, 571] width 24 height 8
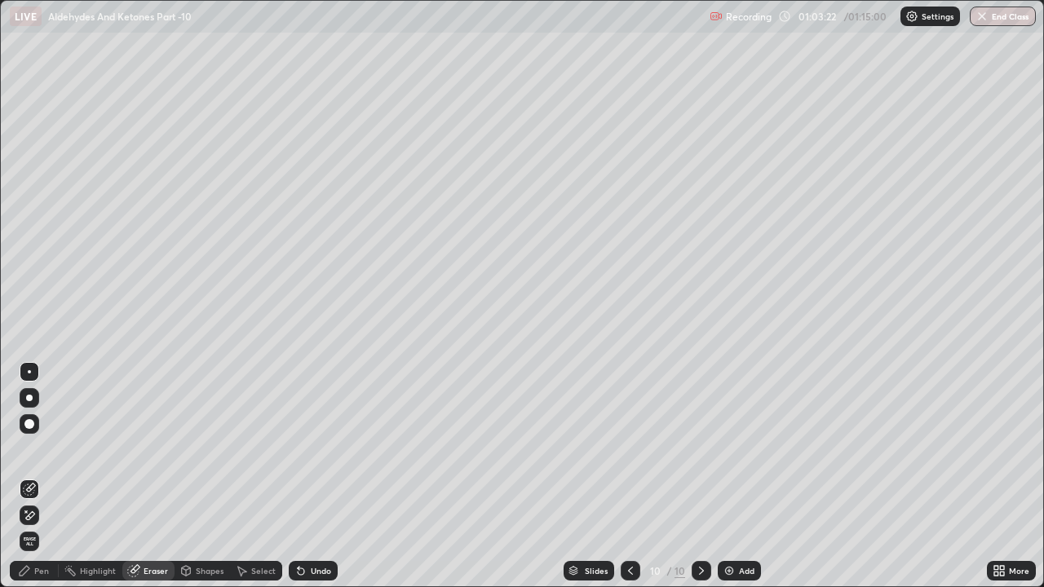
click at [48, 449] on div "Pen" at bounding box center [41, 571] width 15 height 8
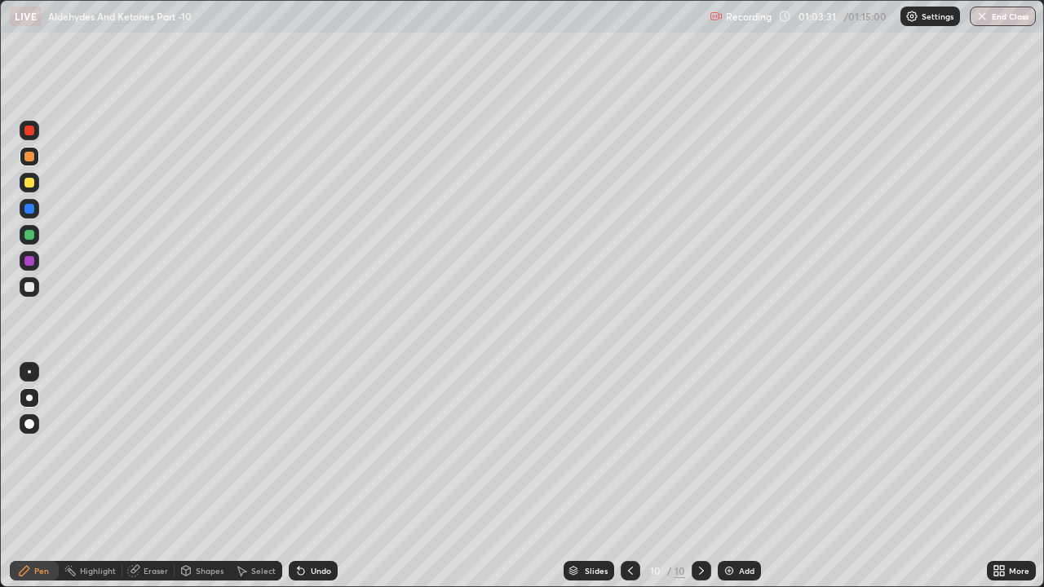
click at [30, 282] on div at bounding box center [29, 287] width 10 height 10
click at [311, 449] on div "Undo" at bounding box center [321, 571] width 20 height 8
click at [321, 449] on div "Undo" at bounding box center [321, 571] width 20 height 8
click at [38, 184] on div at bounding box center [30, 183] width 20 height 20
click at [36, 286] on div at bounding box center [30, 287] width 20 height 20
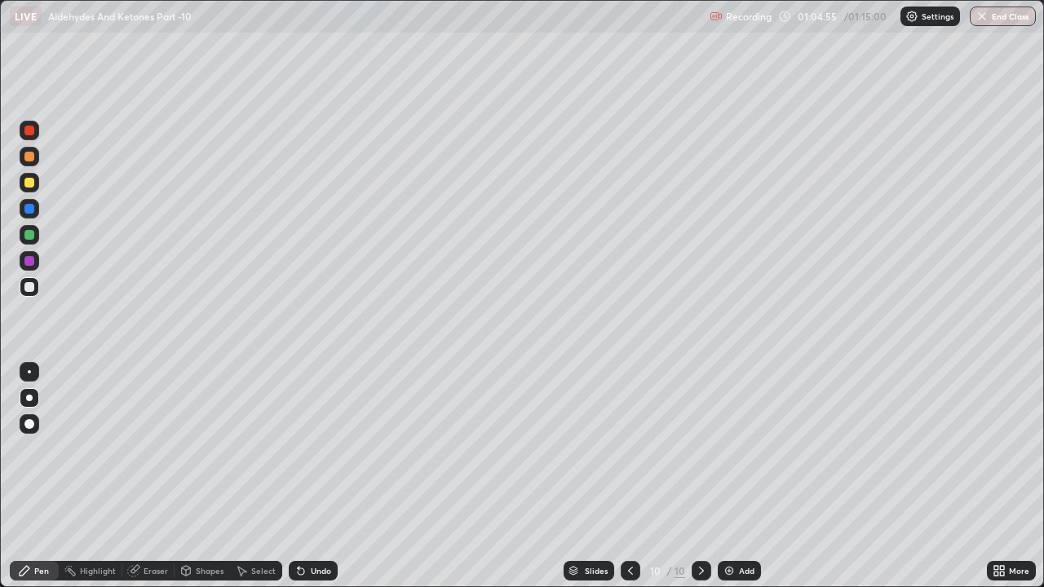
click at [326, 449] on div "Undo" at bounding box center [321, 571] width 20 height 8
click at [33, 183] on div at bounding box center [29, 183] width 10 height 10
click at [36, 291] on div at bounding box center [30, 287] width 20 height 20
click at [332, 449] on div "Undo" at bounding box center [313, 571] width 49 height 20
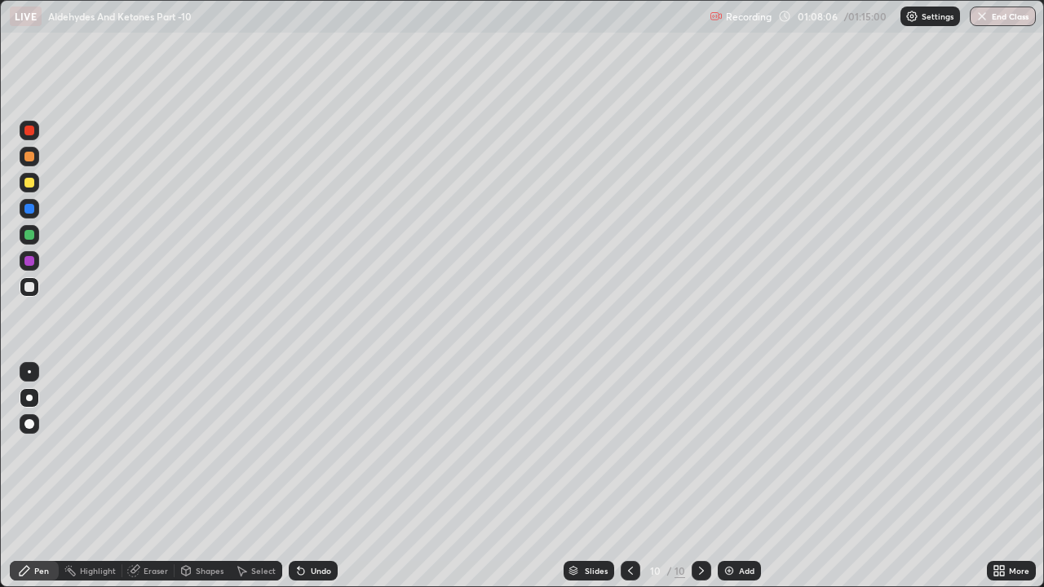
click at [326, 449] on div "Undo" at bounding box center [321, 571] width 20 height 8
click at [35, 157] on div at bounding box center [30, 157] width 20 height 20
click at [37, 187] on div at bounding box center [30, 183] width 20 height 20
click at [311, 449] on div "Undo" at bounding box center [313, 571] width 49 height 20
click at [305, 449] on div "Undo" at bounding box center [313, 571] width 49 height 20
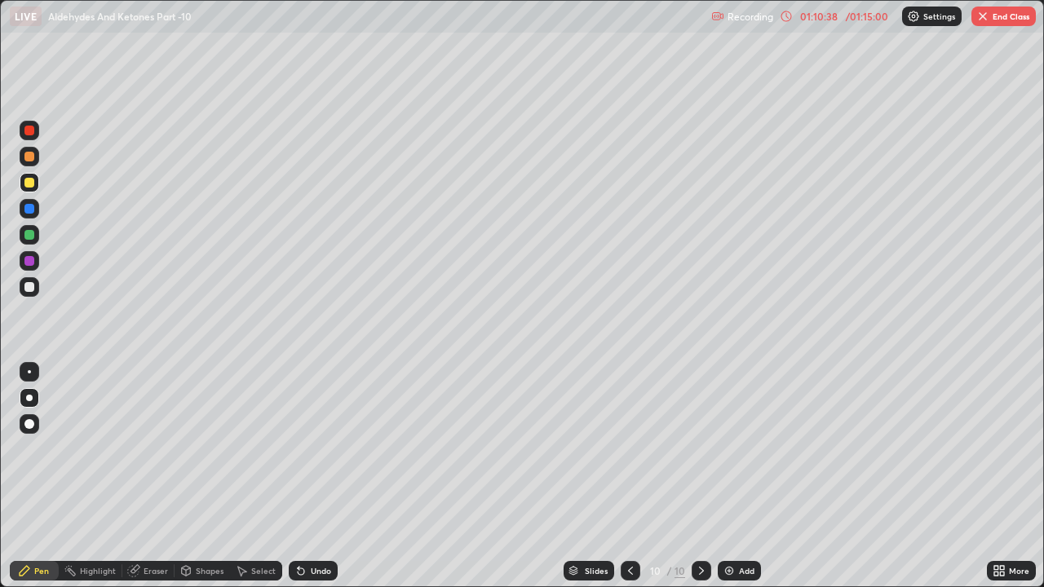
click at [306, 449] on div "Undo" at bounding box center [313, 571] width 49 height 20
click at [299, 449] on icon at bounding box center [301, 572] width 7 height 7
click at [306, 449] on div "Undo" at bounding box center [313, 571] width 49 height 20
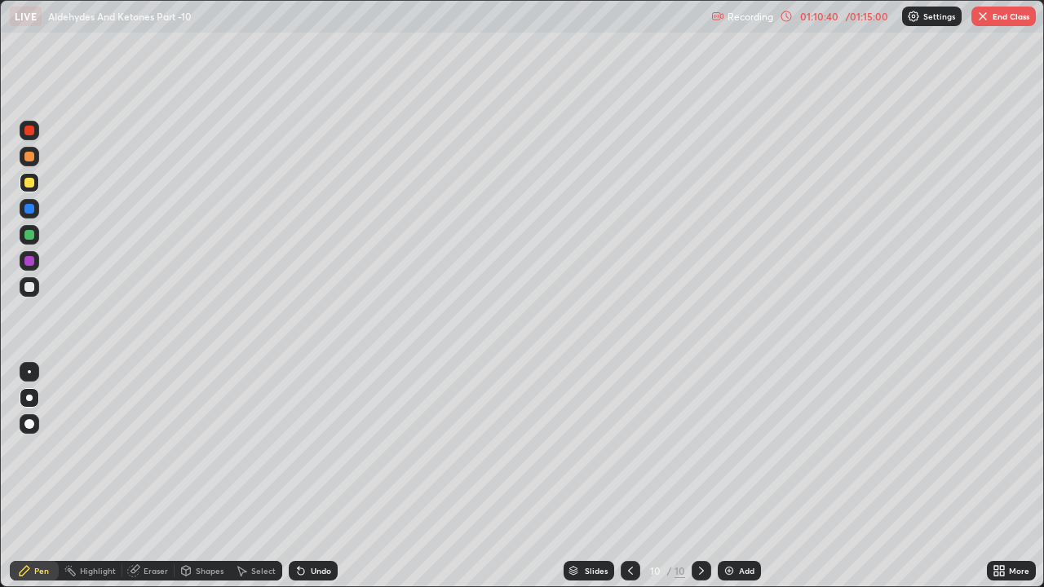
click at [299, 449] on icon at bounding box center [301, 572] width 7 height 7
click at [38, 158] on div at bounding box center [30, 157] width 20 height 20
click at [734, 449] on img at bounding box center [729, 571] width 13 height 13
click at [29, 288] on div at bounding box center [29, 287] width 10 height 10
click at [29, 187] on div at bounding box center [29, 183] width 10 height 10
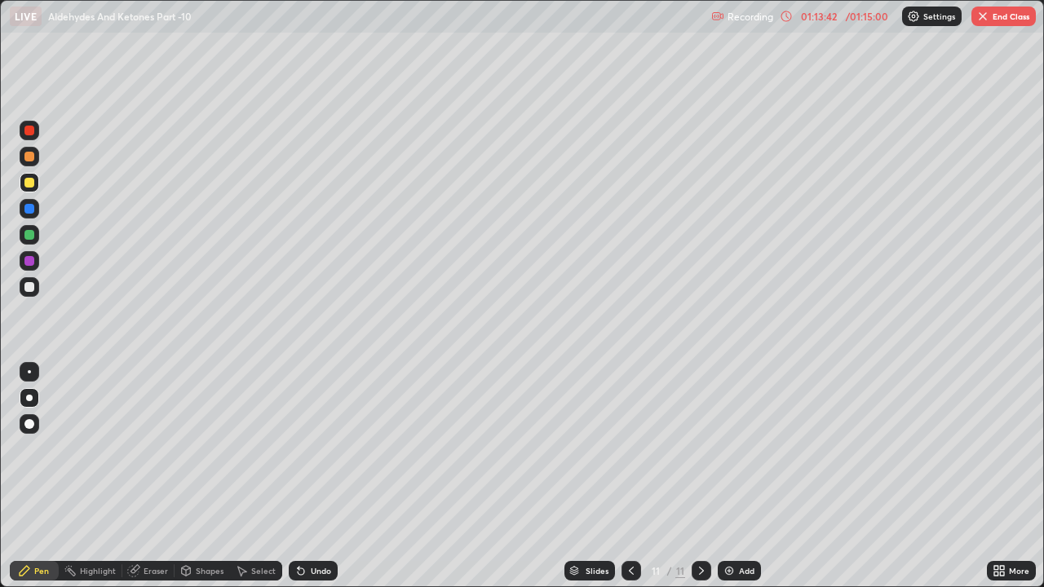
click at [35, 287] on div at bounding box center [30, 287] width 20 height 20
click at [153, 449] on div "Eraser" at bounding box center [156, 571] width 24 height 8
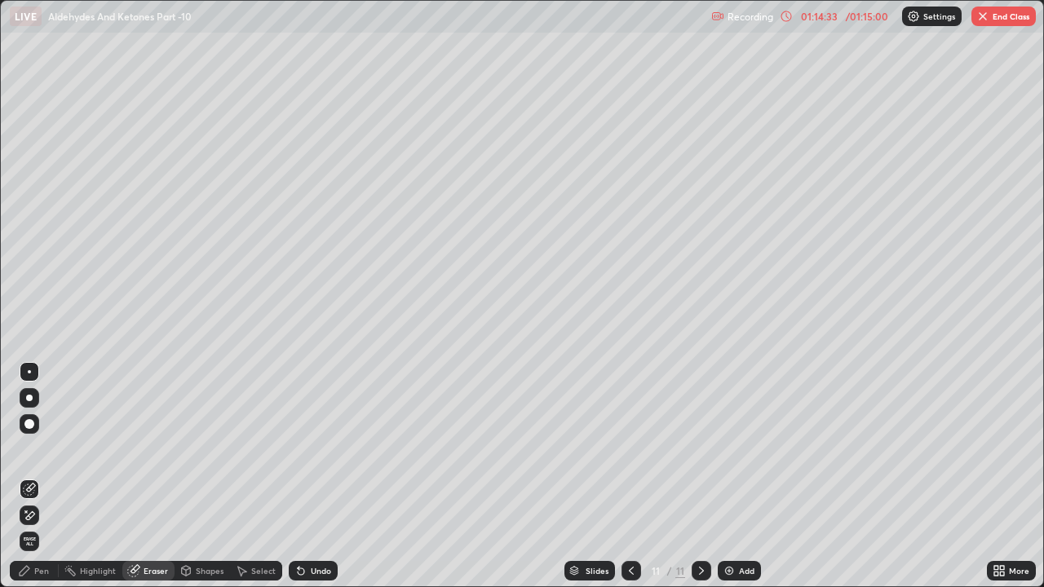
click at [39, 449] on div "Pen" at bounding box center [41, 571] width 15 height 8
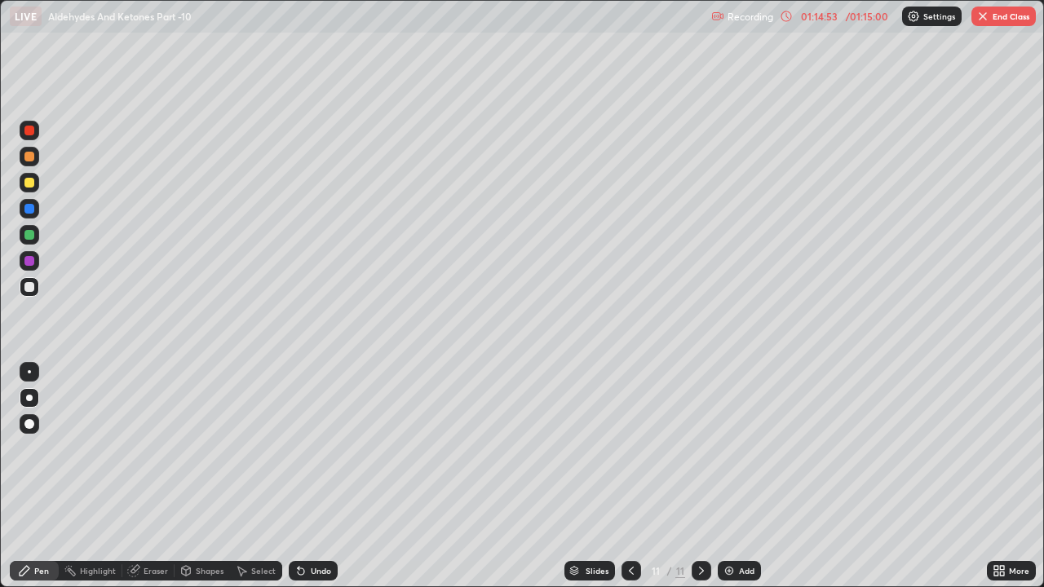
click at [38, 182] on div at bounding box center [30, 183] width 20 height 20
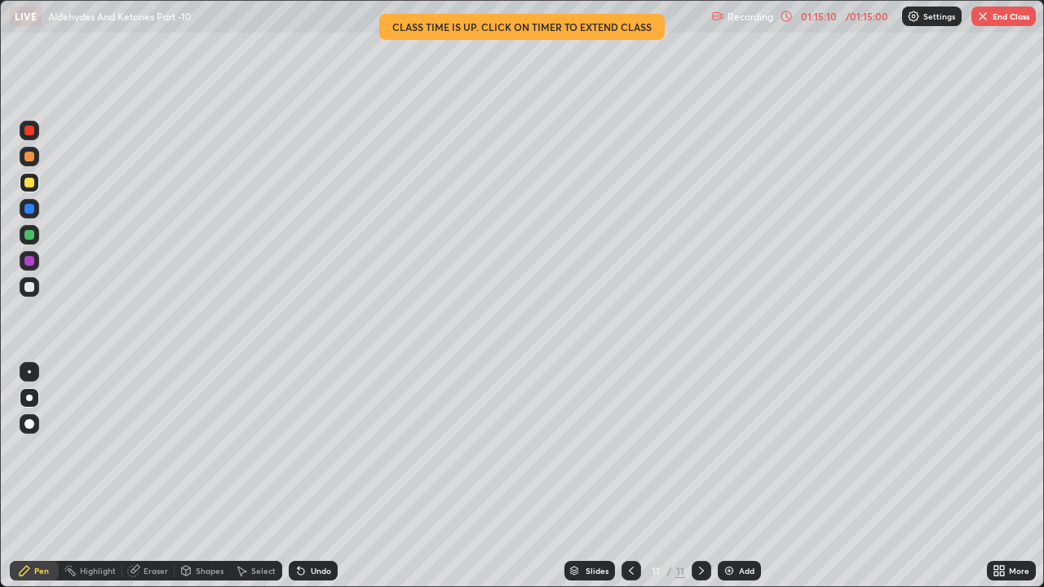
click at [327, 449] on div "Undo" at bounding box center [321, 571] width 20 height 8
click at [1017, 20] on button "End Class" at bounding box center [1004, 17] width 64 height 20
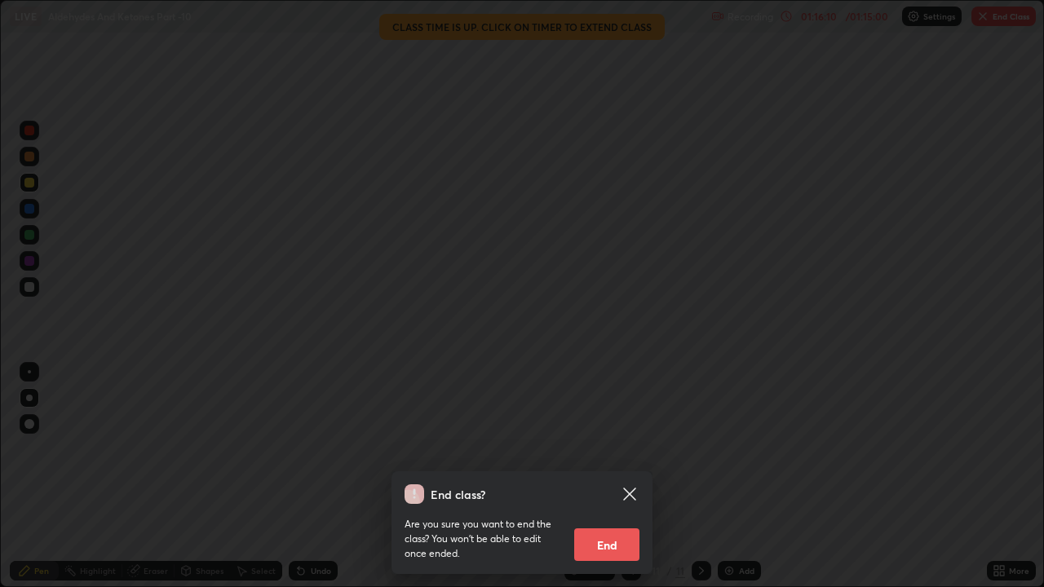
click at [629, 449] on button "End" at bounding box center [606, 545] width 65 height 33
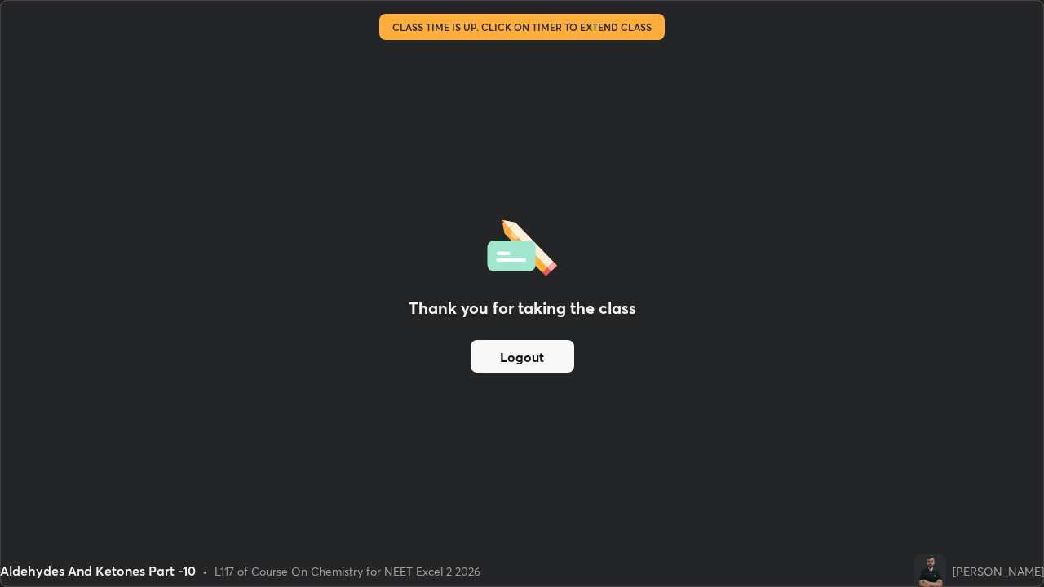
click at [515, 355] on button "Logout" at bounding box center [523, 356] width 104 height 33
